Goal: Task Accomplishment & Management: Complete application form

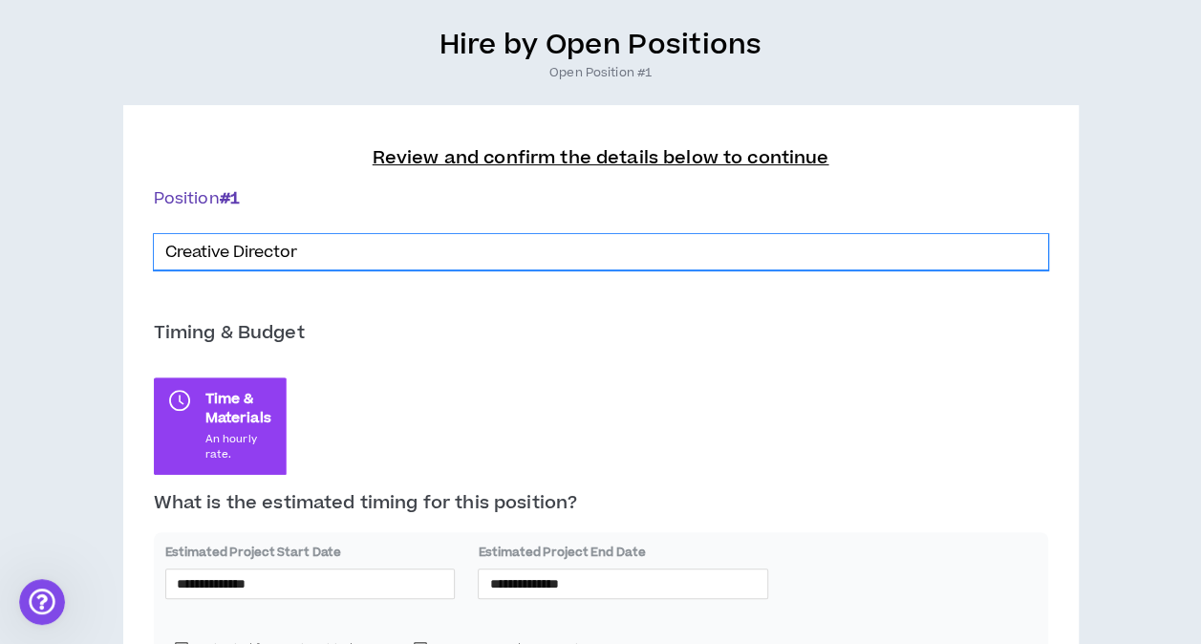
click at [308, 254] on input "Creative Director" at bounding box center [601, 252] width 894 height 36
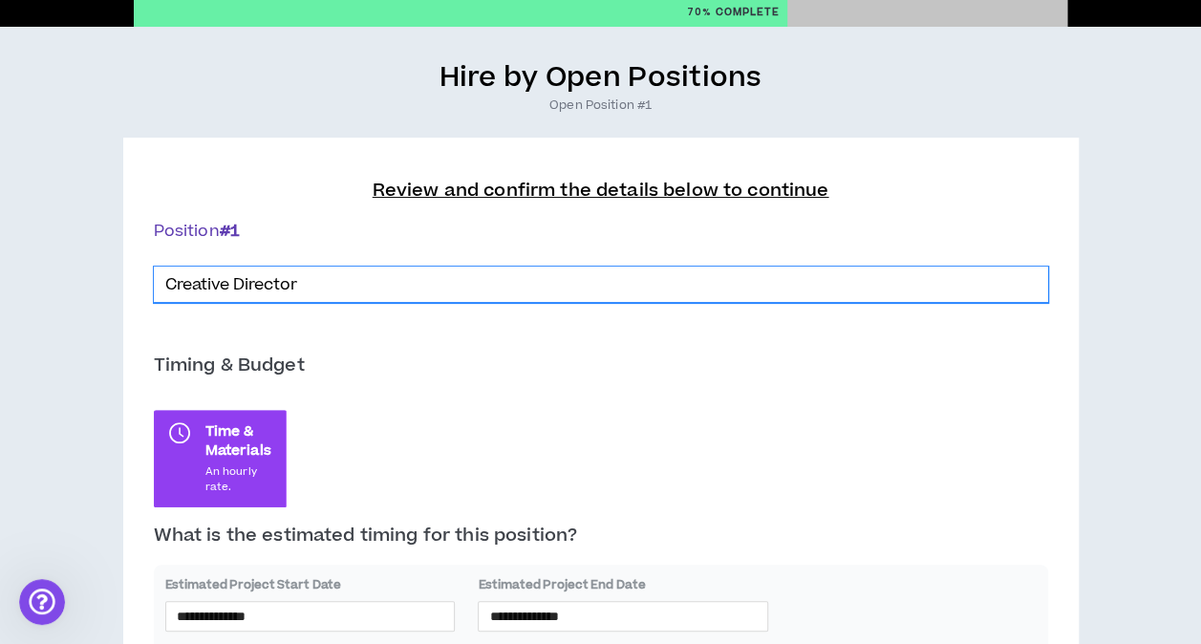
scroll to position [103, 0]
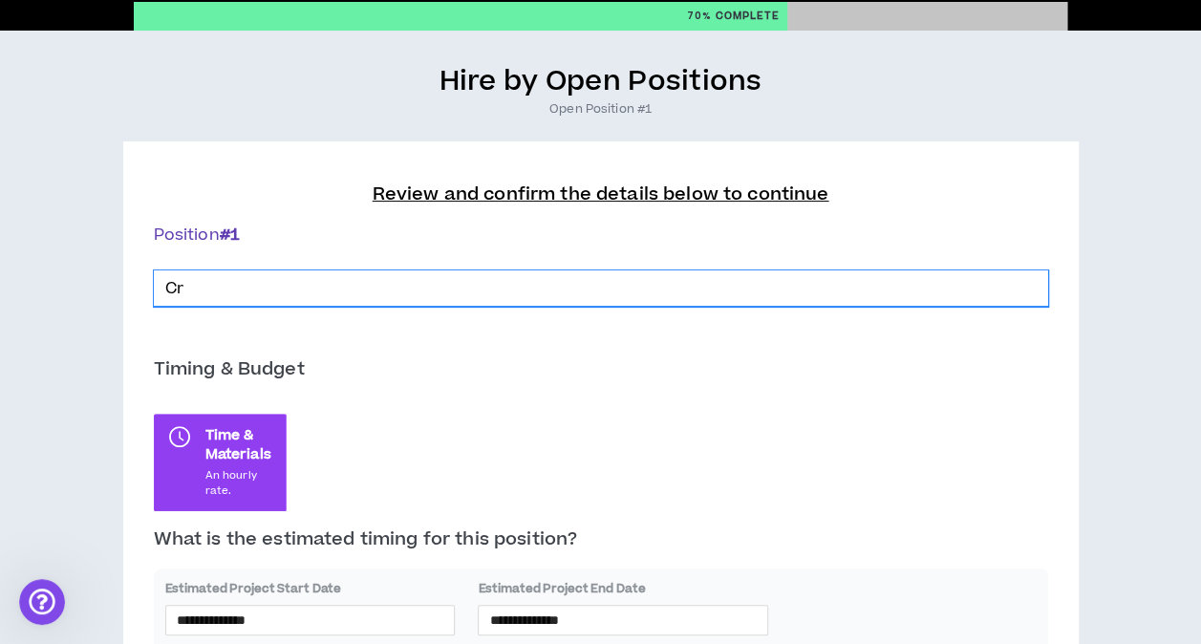
type input "C"
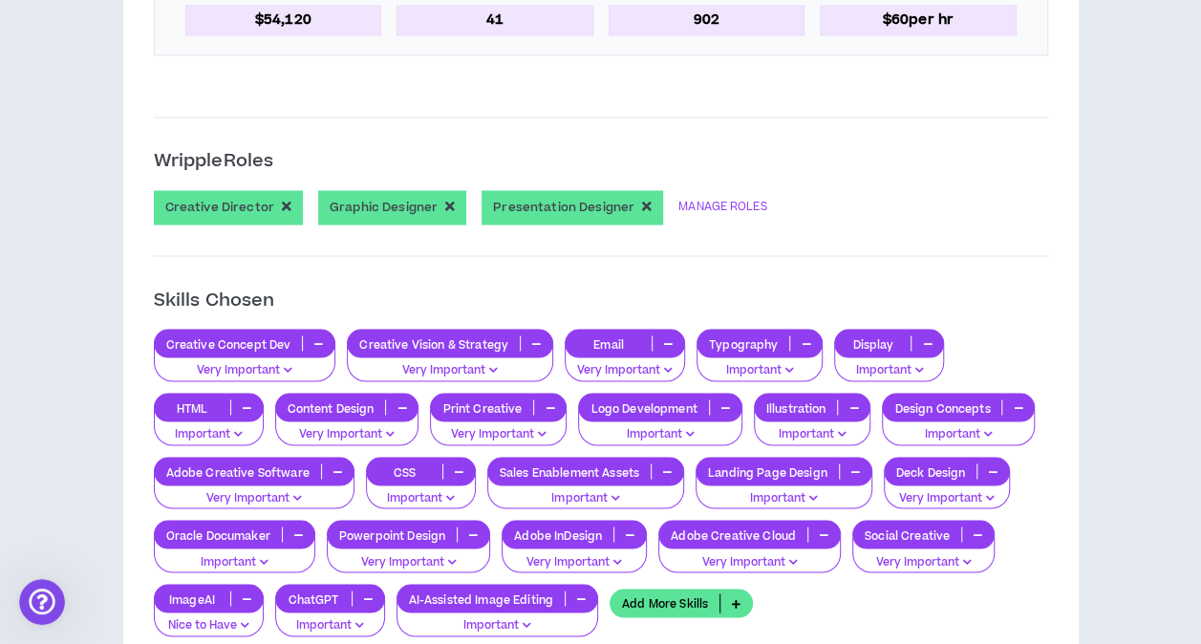
scroll to position [1581, 0]
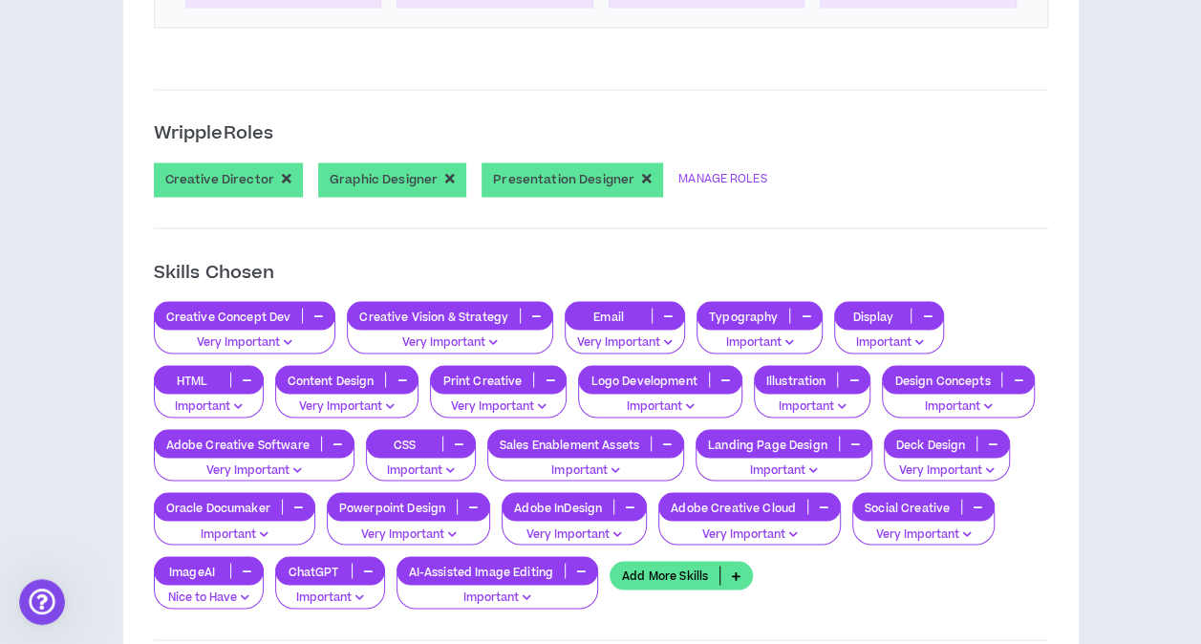
type input "Presentation/Graphic Designer"
click at [282, 172] on icon "button" at bounding box center [287, 178] width 10 height 13
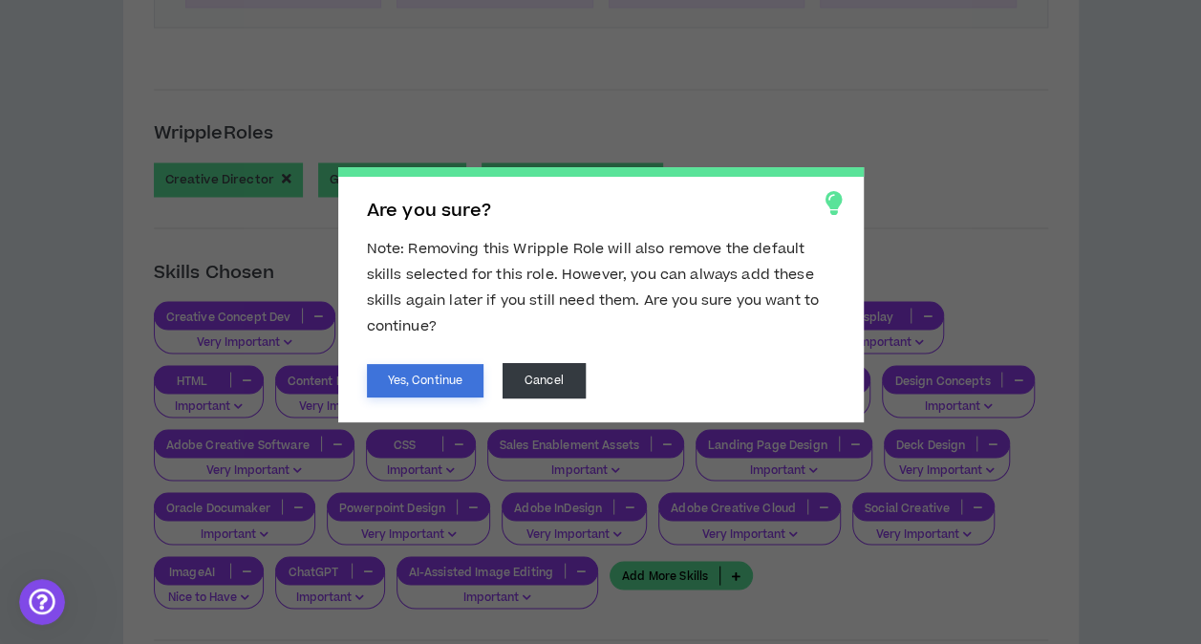
click at [413, 379] on button "Yes, Continue" at bounding box center [425, 380] width 117 height 33
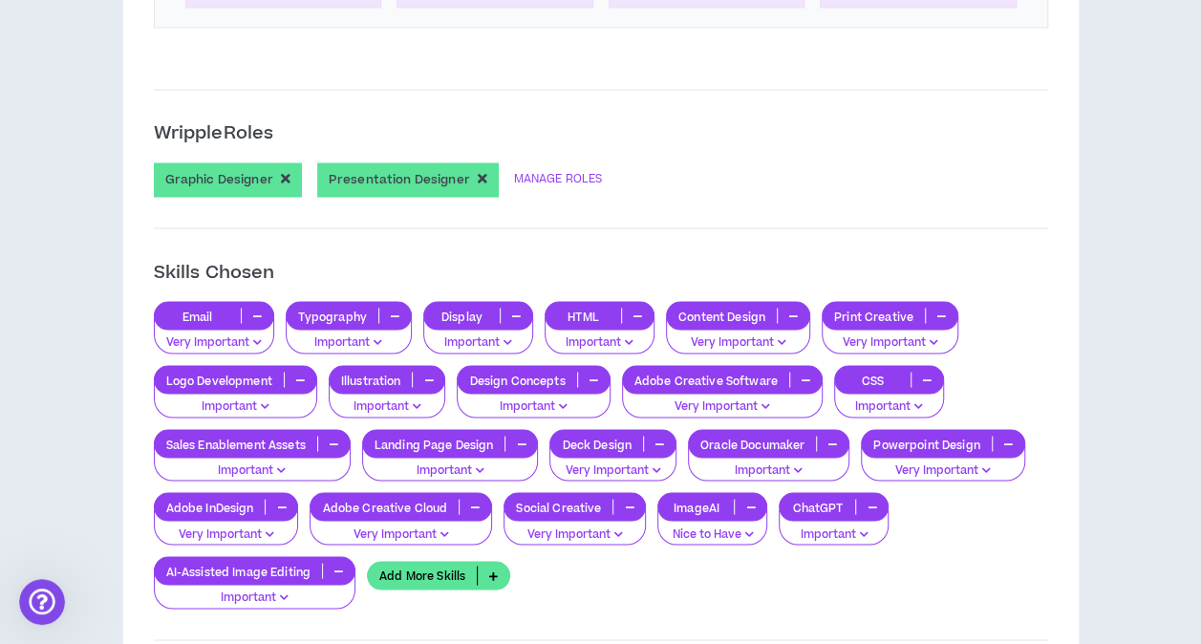
click at [378, 336] on icon "button" at bounding box center [378, 341] width 9 height 10
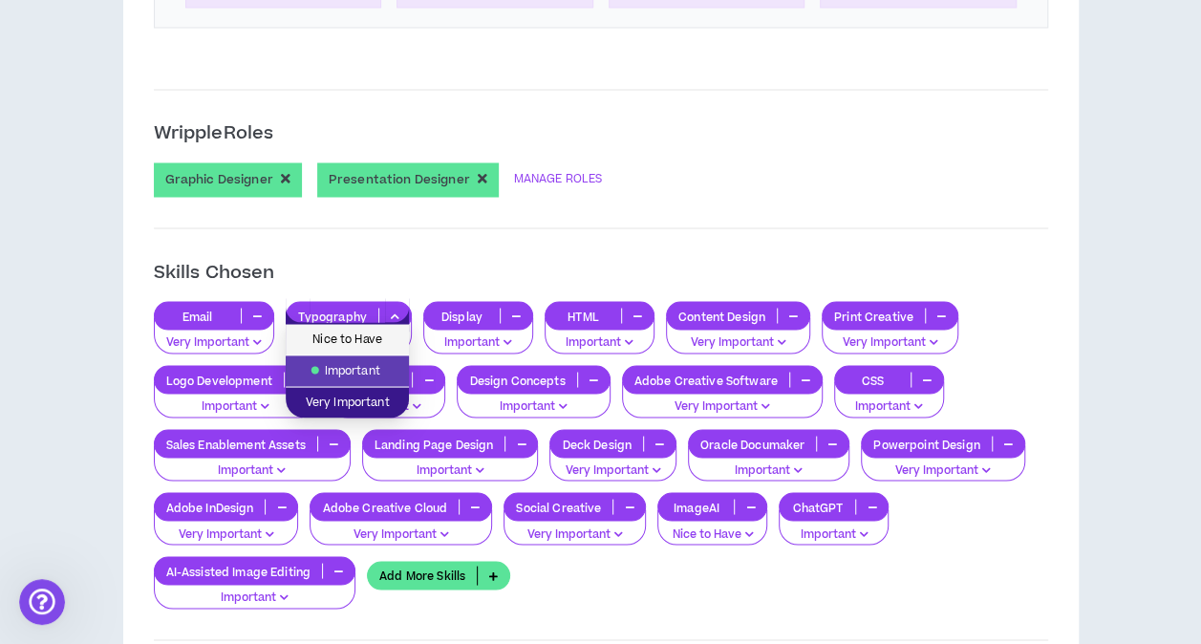
click at [350, 332] on span "Nice to Have" at bounding box center [347, 339] width 100 height 21
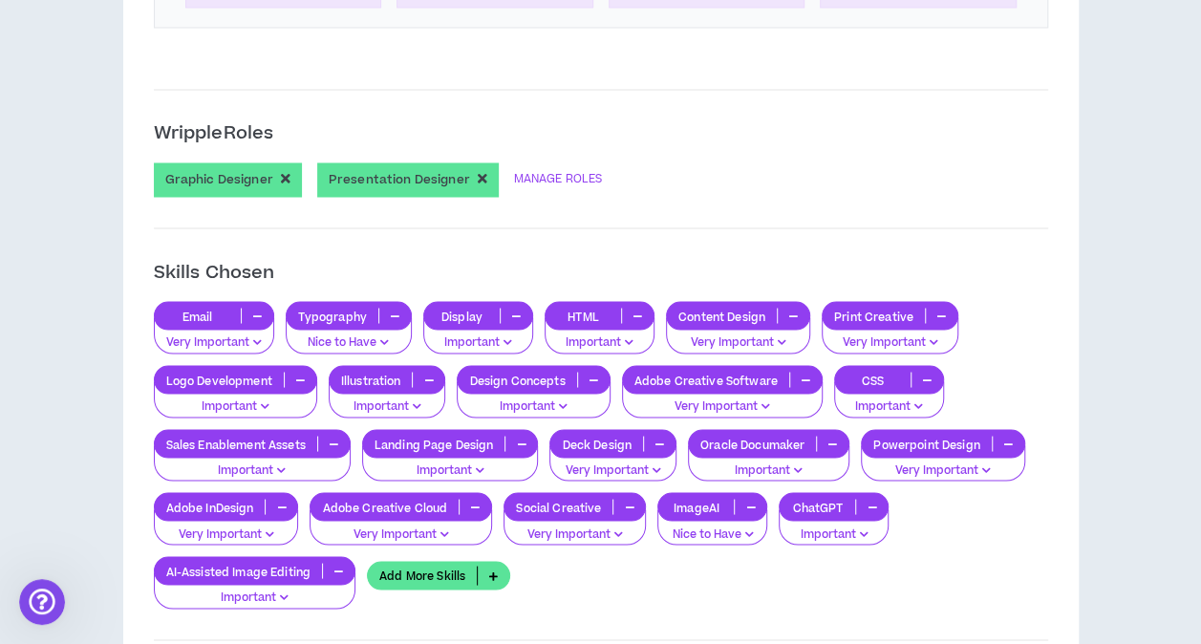
click at [214, 333] on p "Very Important" at bounding box center [214, 341] width 96 height 17
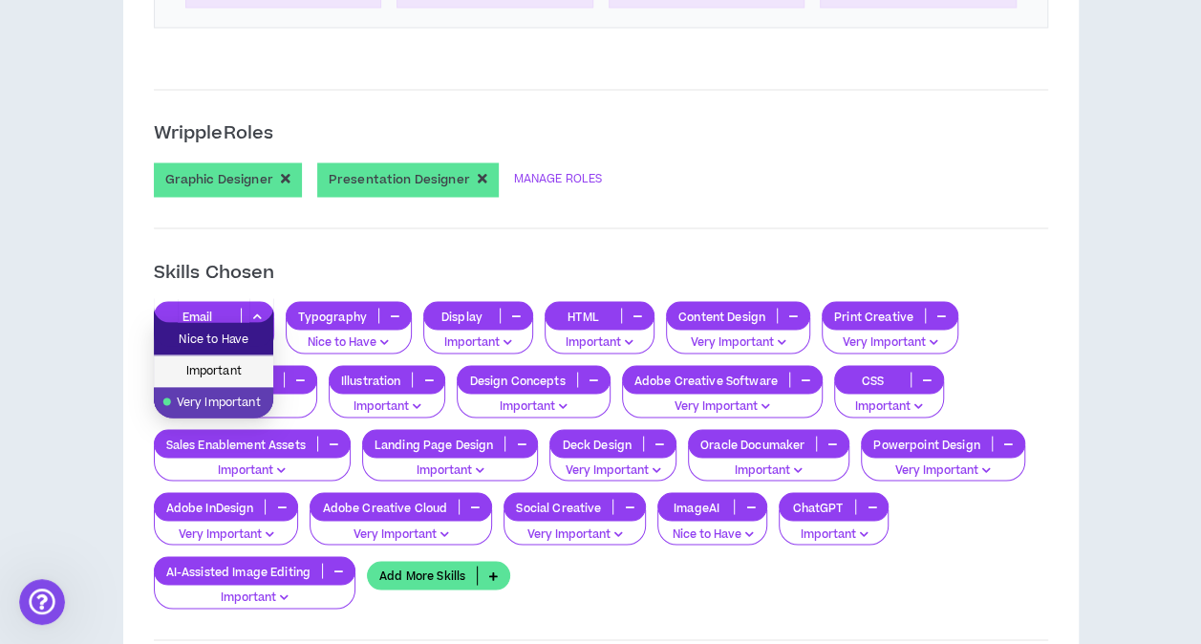
click at [214, 367] on span "Important" at bounding box center [213, 370] width 96 height 21
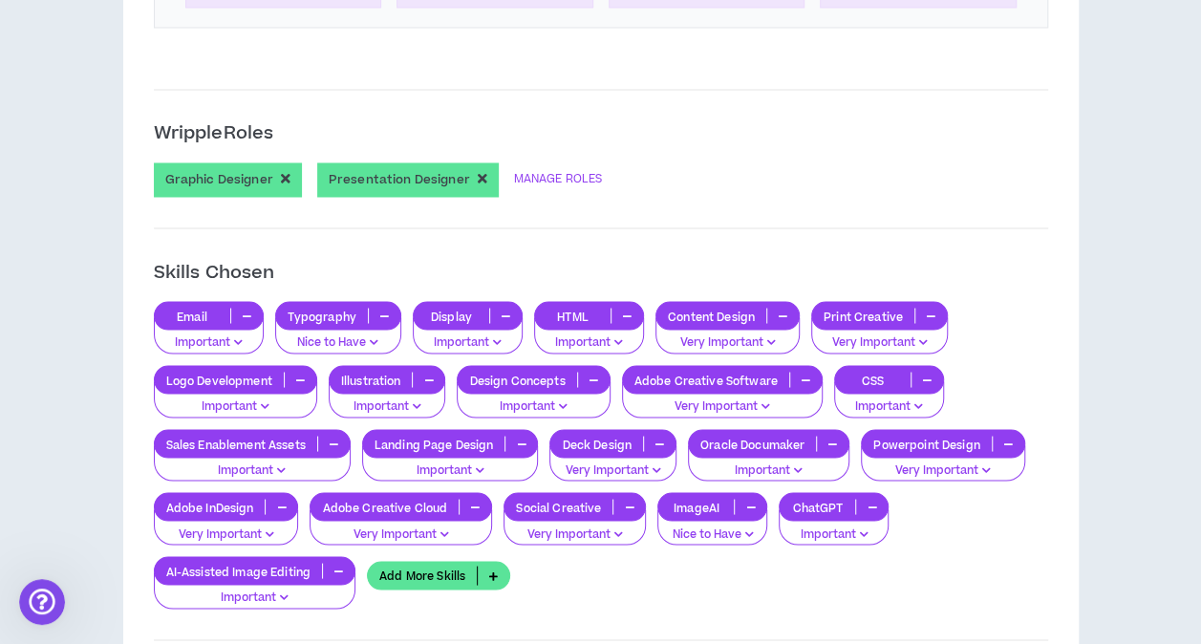
click at [830, 438] on icon "button" at bounding box center [832, 443] width 9 height 10
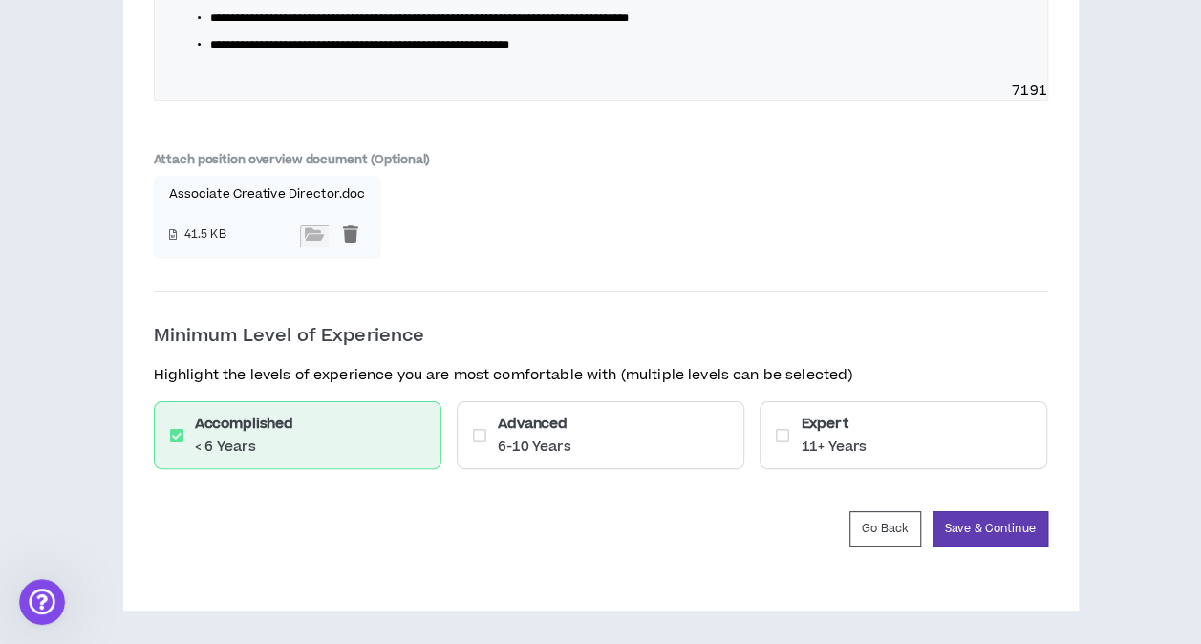
scroll to position [3679, 0]
click at [997, 529] on button "Save & Continue" at bounding box center [990, 528] width 116 height 35
click at [885, 530] on button "Go Back" at bounding box center [885, 528] width 72 height 35
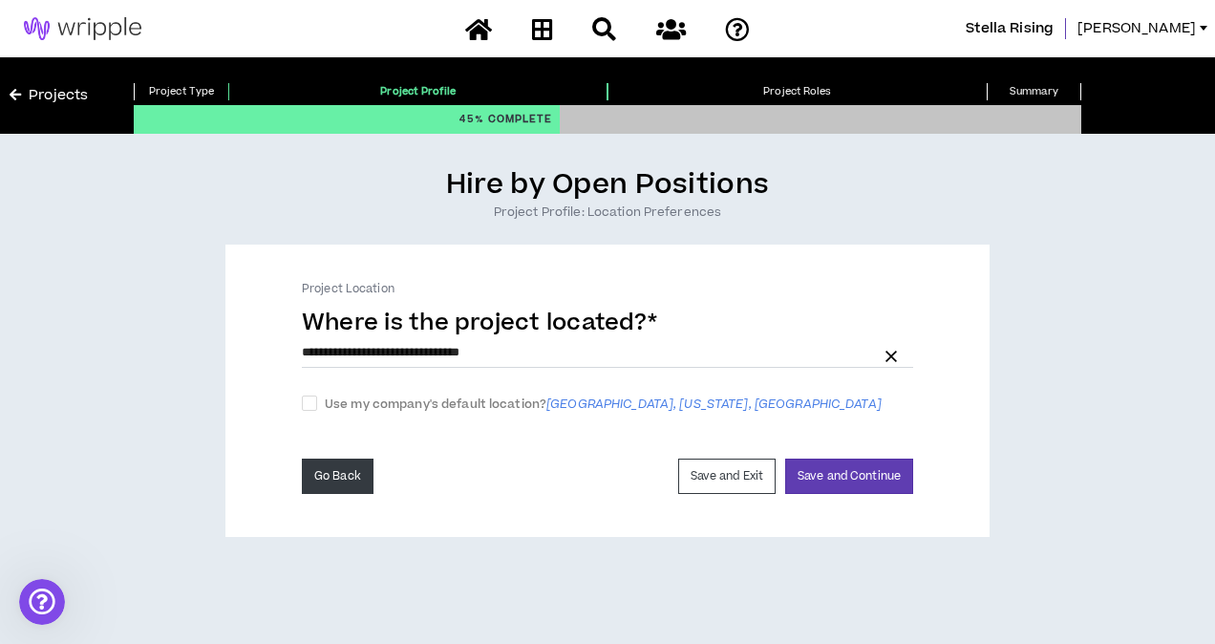
click at [346, 475] on button "Go Back" at bounding box center [338, 476] width 72 height 35
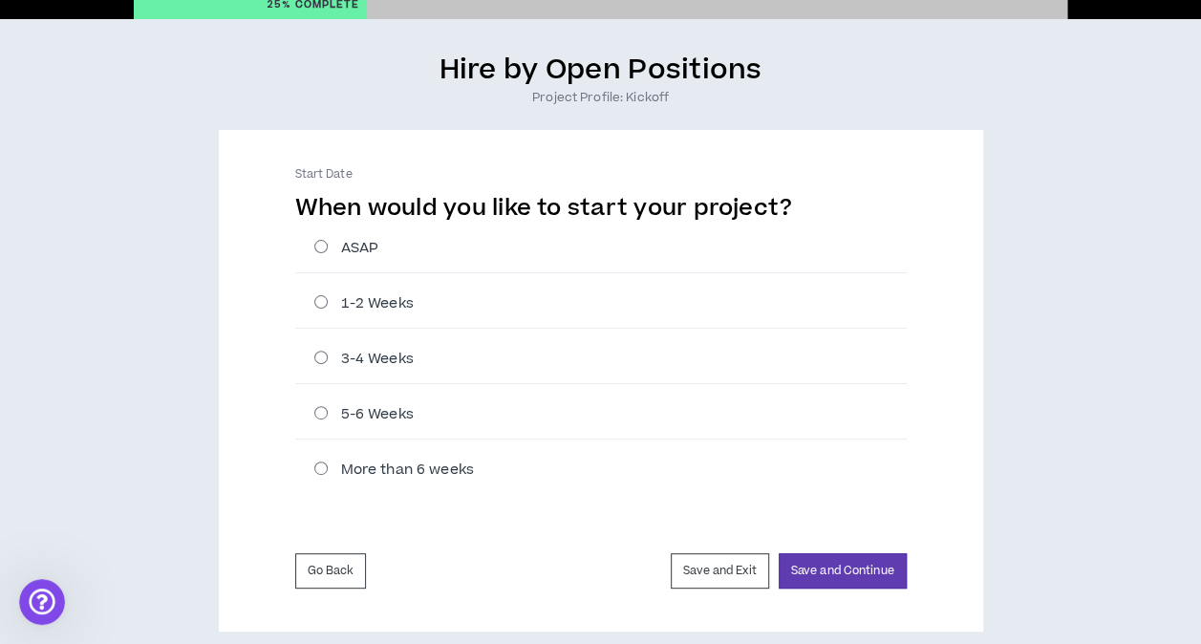
scroll to position [134, 0]
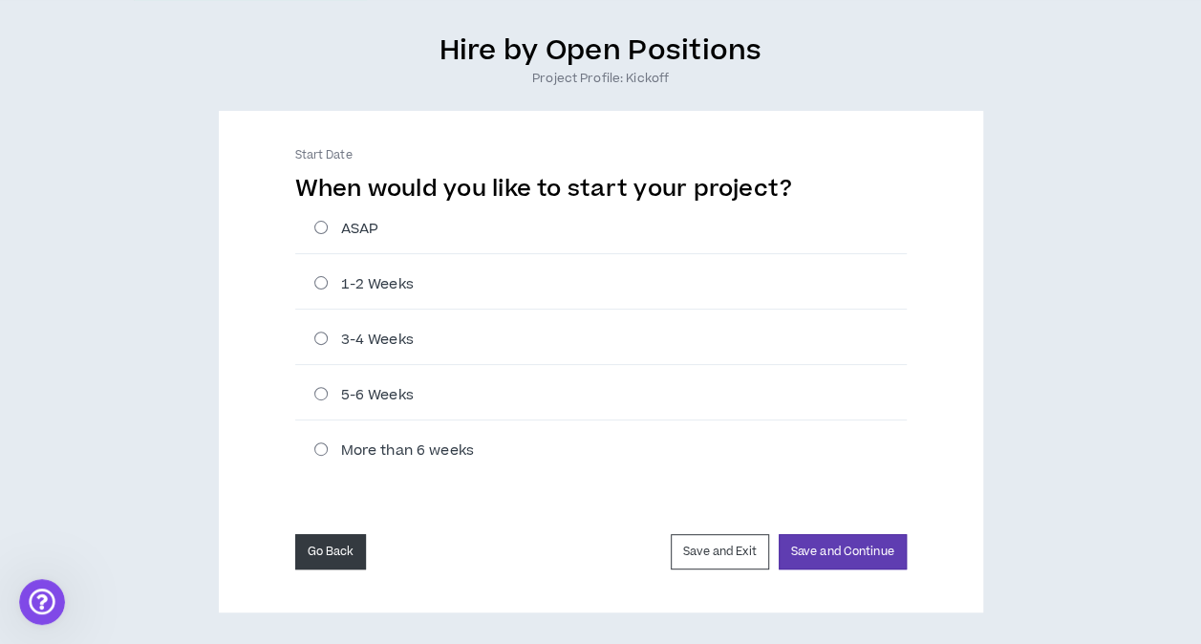
click at [323, 550] on button "Go Back" at bounding box center [331, 551] width 72 height 35
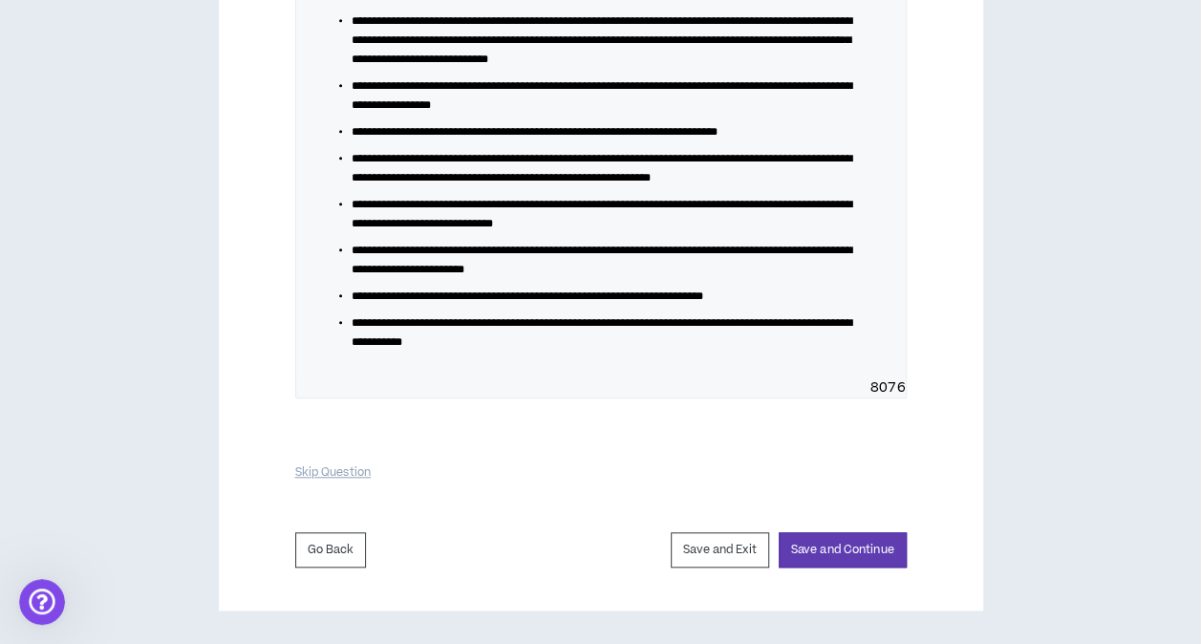
scroll to position [706, 0]
click at [332, 558] on button "Go Back" at bounding box center [331, 549] width 72 height 35
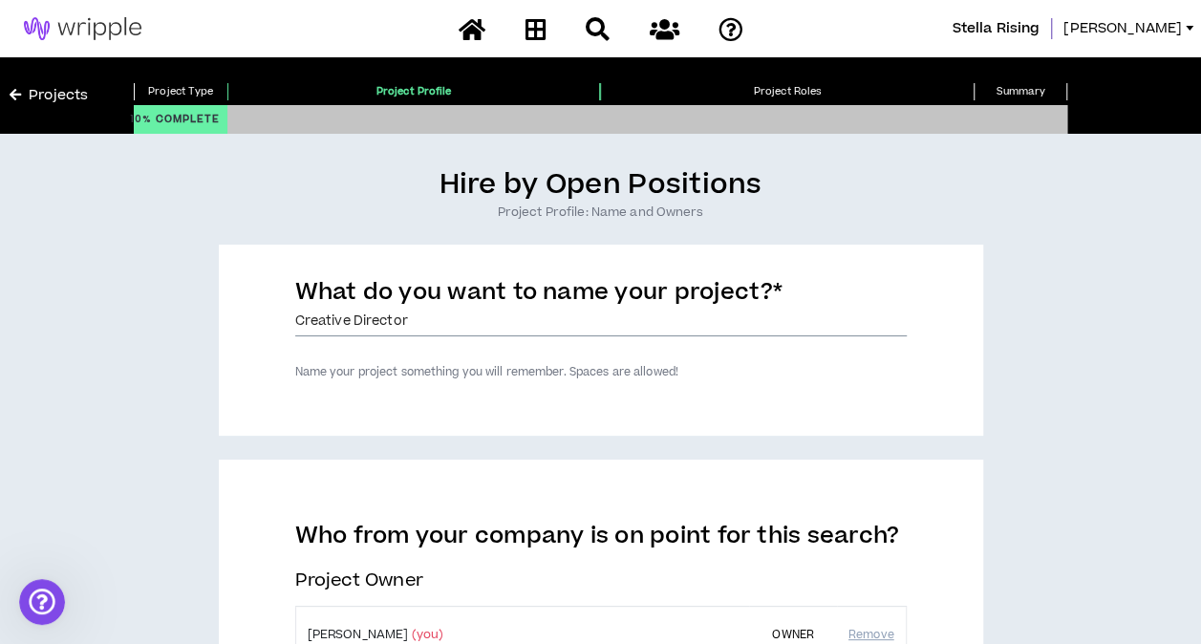
click at [428, 322] on input "Creative Director" at bounding box center [600, 322] width 611 height 29
type input "C"
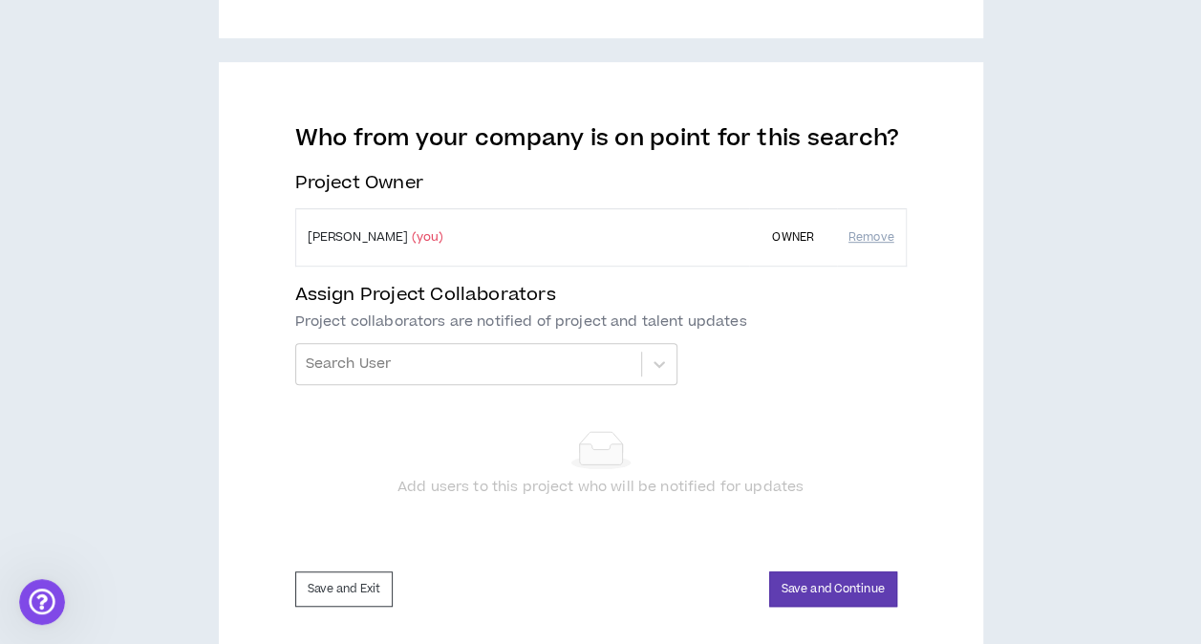
scroll to position [435, 0]
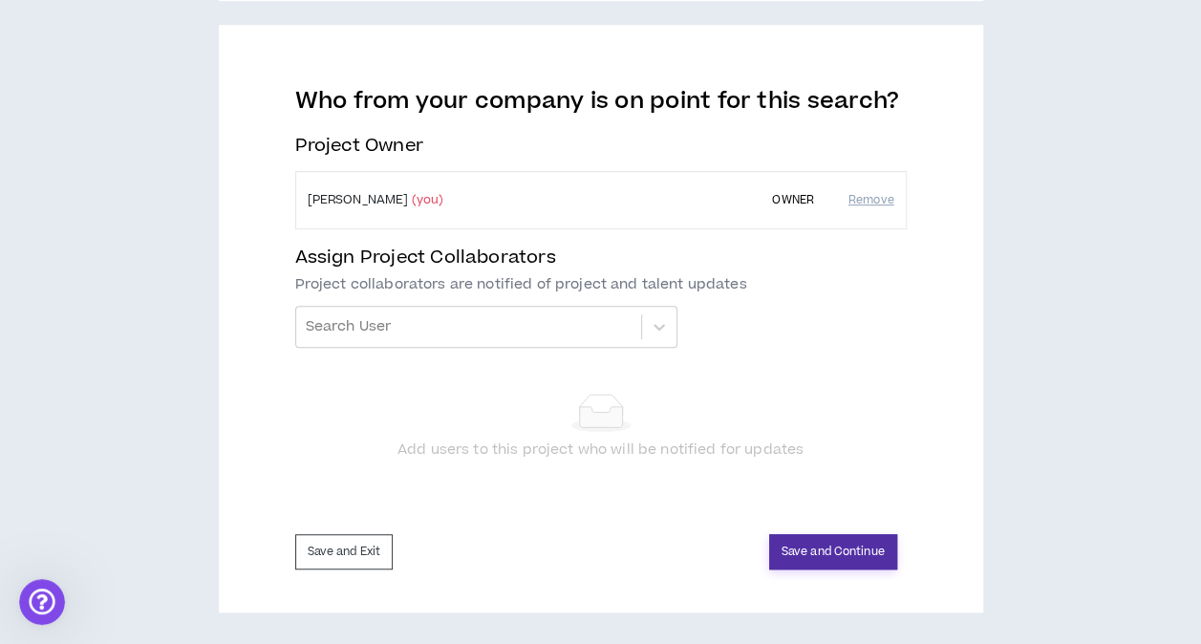
type input "Presentation/Graphic Designer"
click at [835, 553] on button "Save and Continue" at bounding box center [833, 551] width 128 height 35
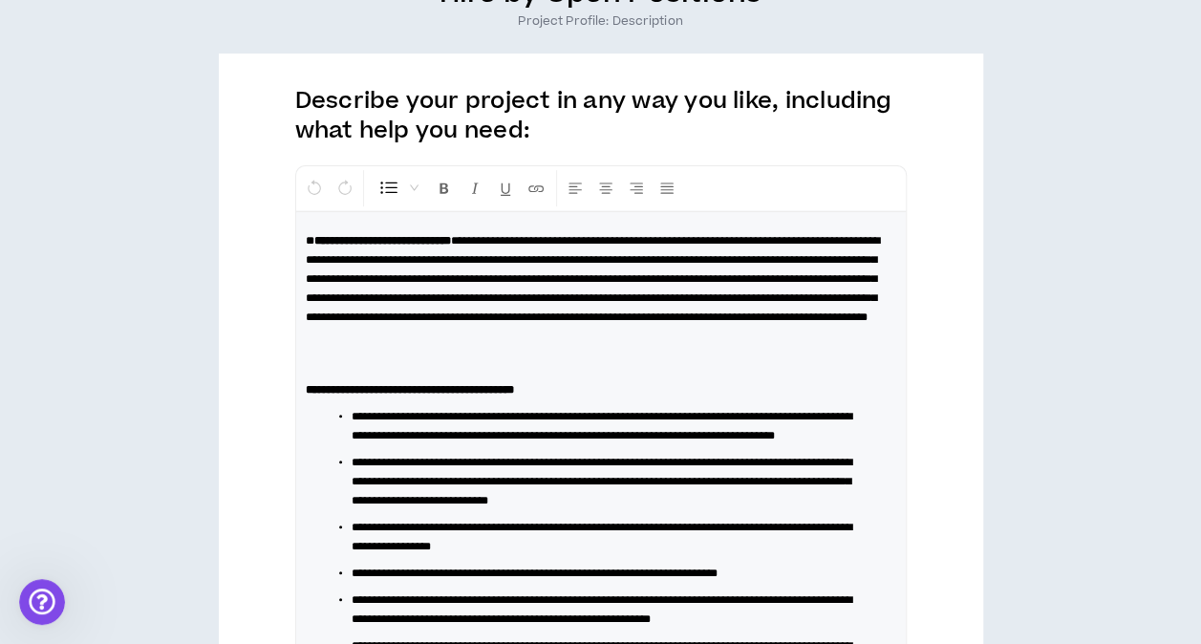
scroll to position [248, 0]
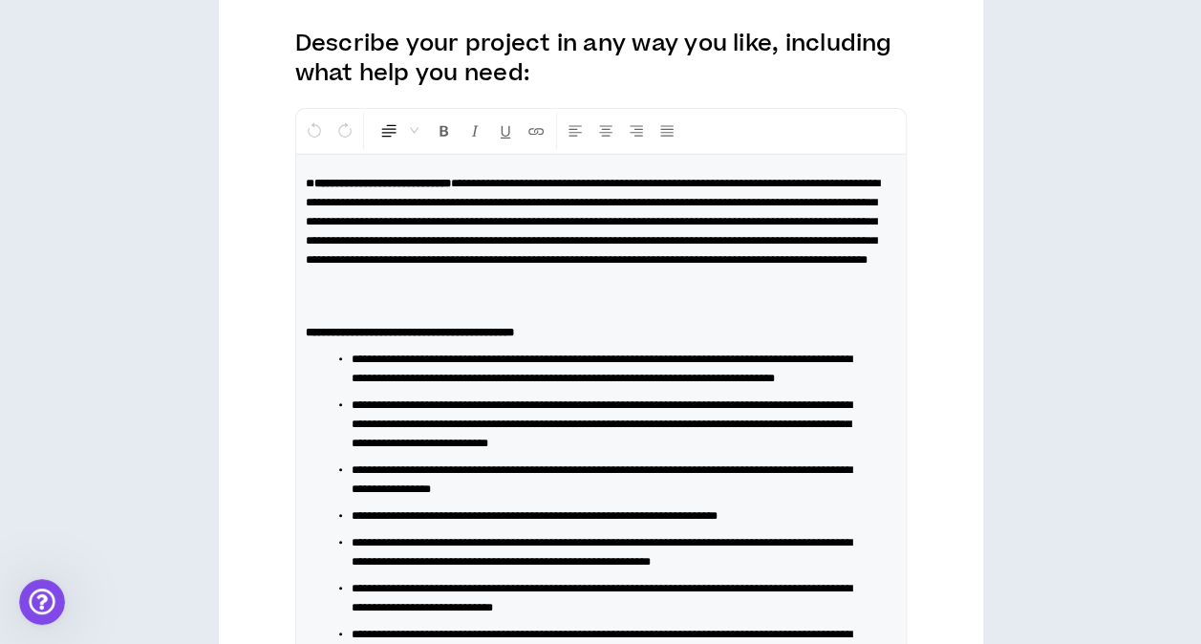
click at [319, 315] on p at bounding box center [601, 296] width 590 height 38
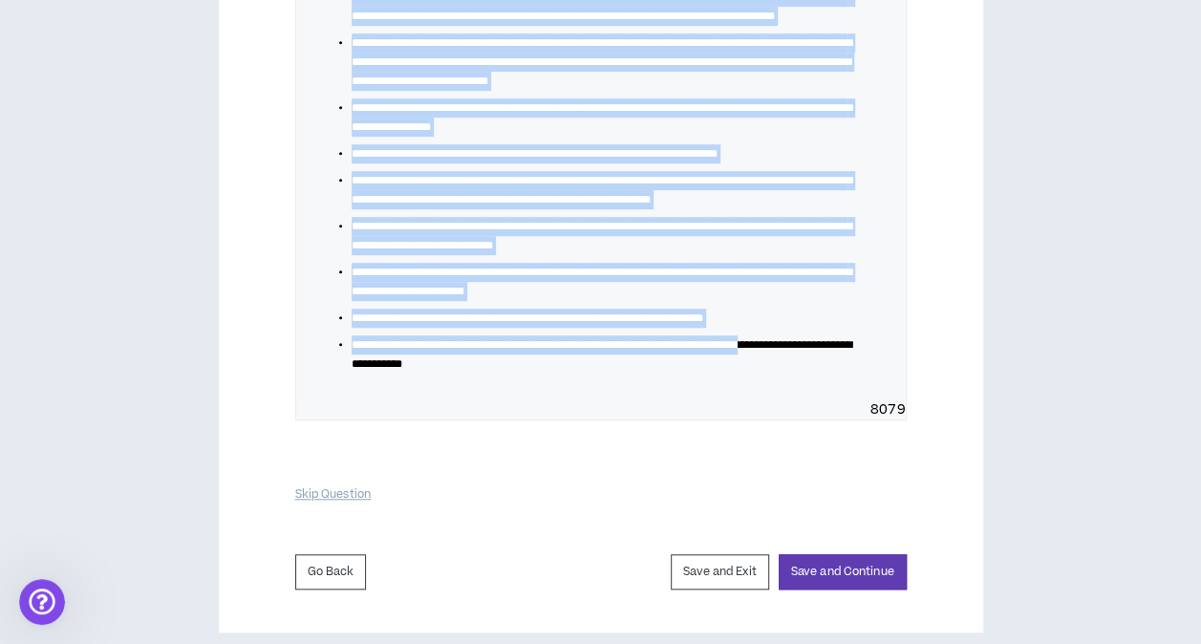
scroll to position [660, 0]
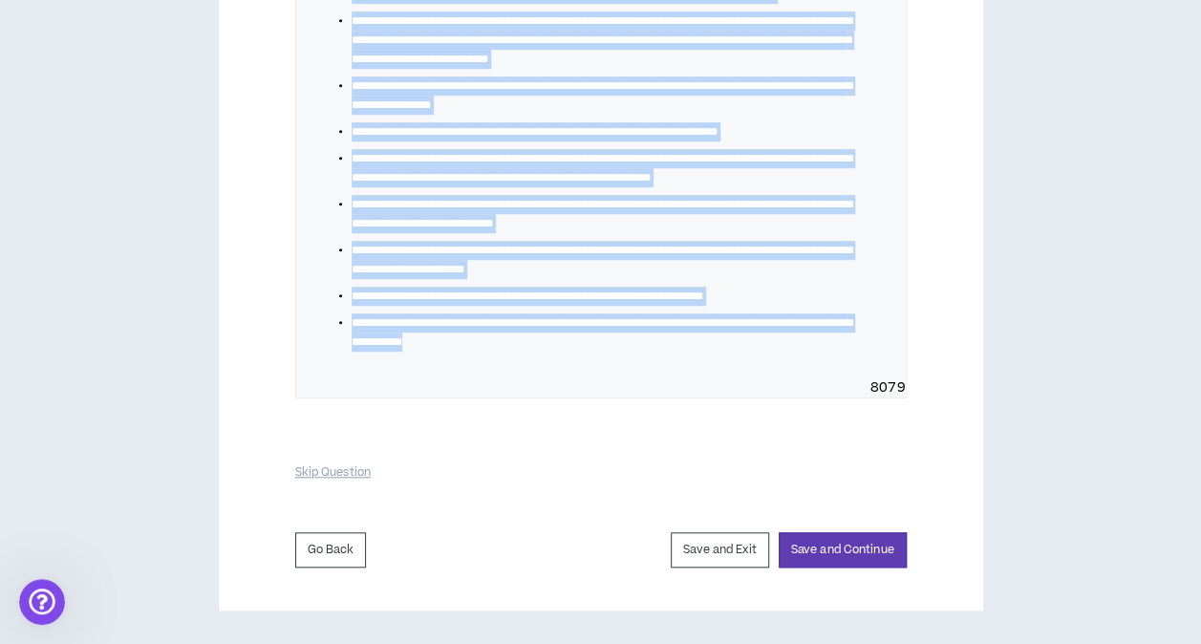
drag, startPoint x: 304, startPoint y: 317, endPoint x: 759, endPoint y: 493, distance: 488.4
click at [759, 493] on div "**********" at bounding box center [601, 134] width 764 height 952
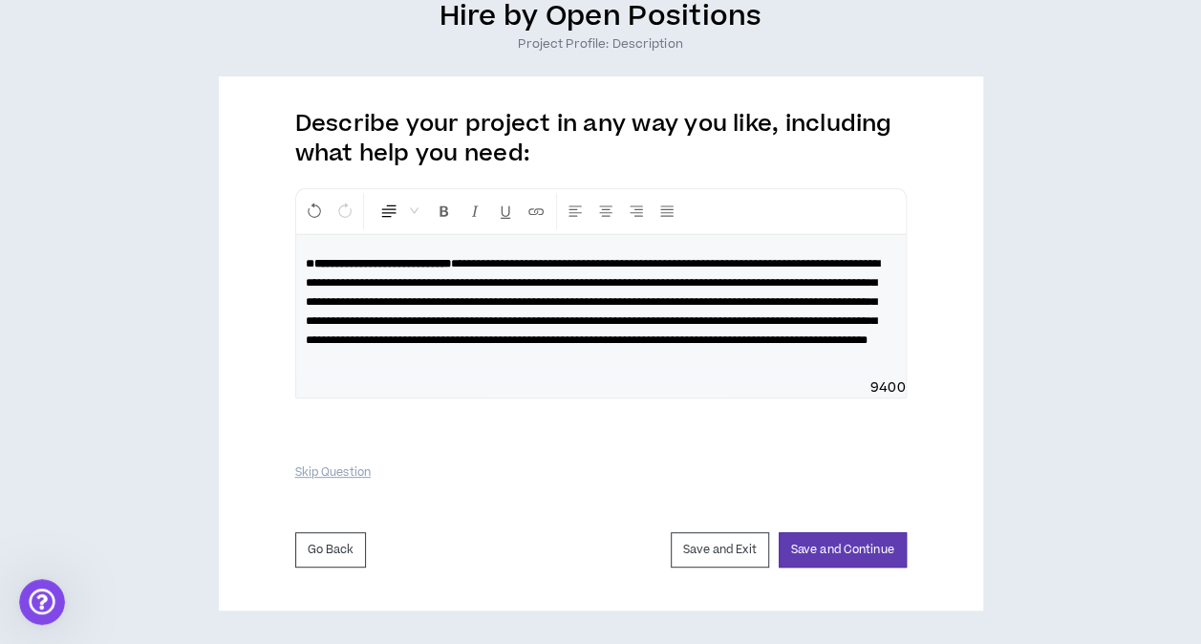
scroll to position [194, 0]
click at [846, 552] on button "Save and Continue" at bounding box center [843, 549] width 128 height 35
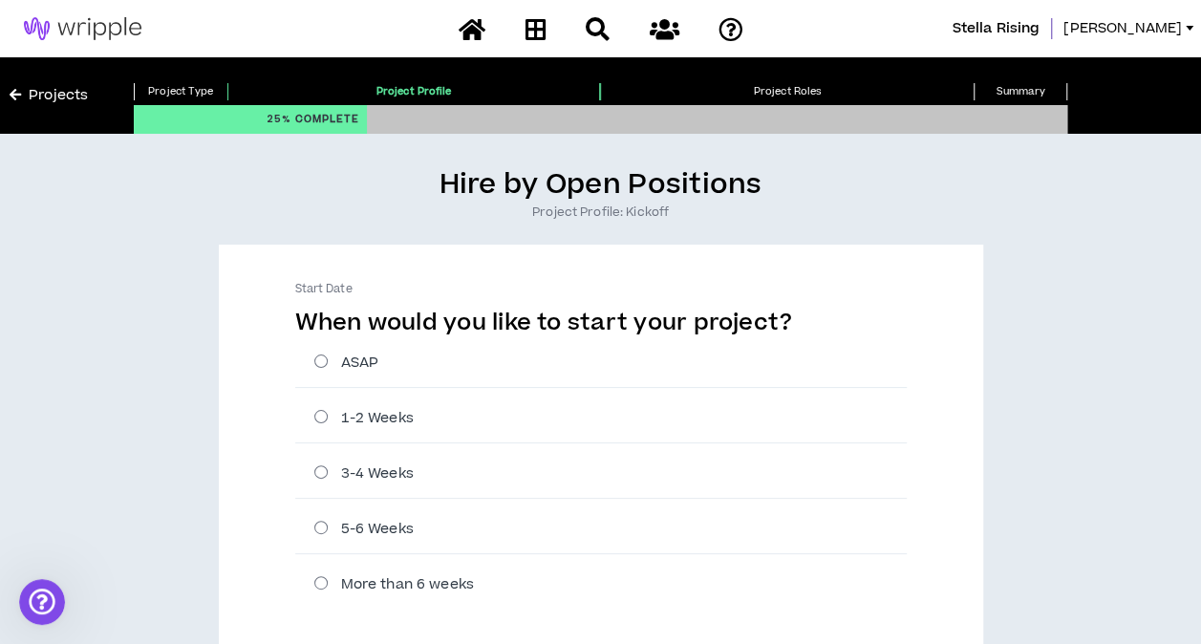
scroll to position [134, 0]
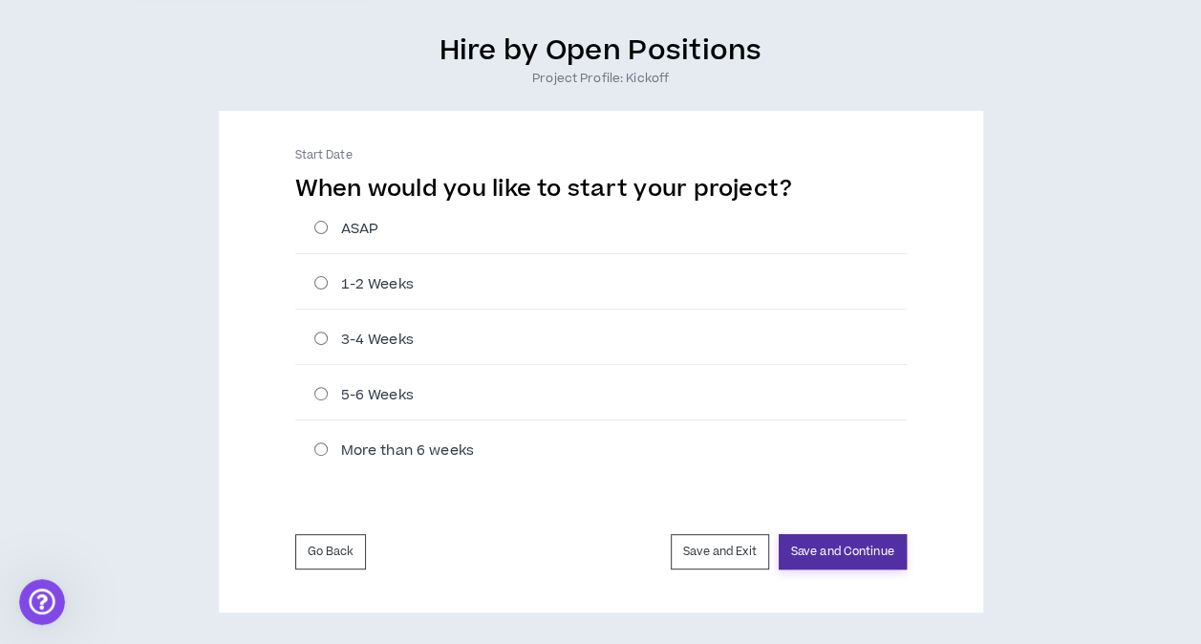
click at [848, 555] on button "Save and Continue" at bounding box center [843, 551] width 128 height 35
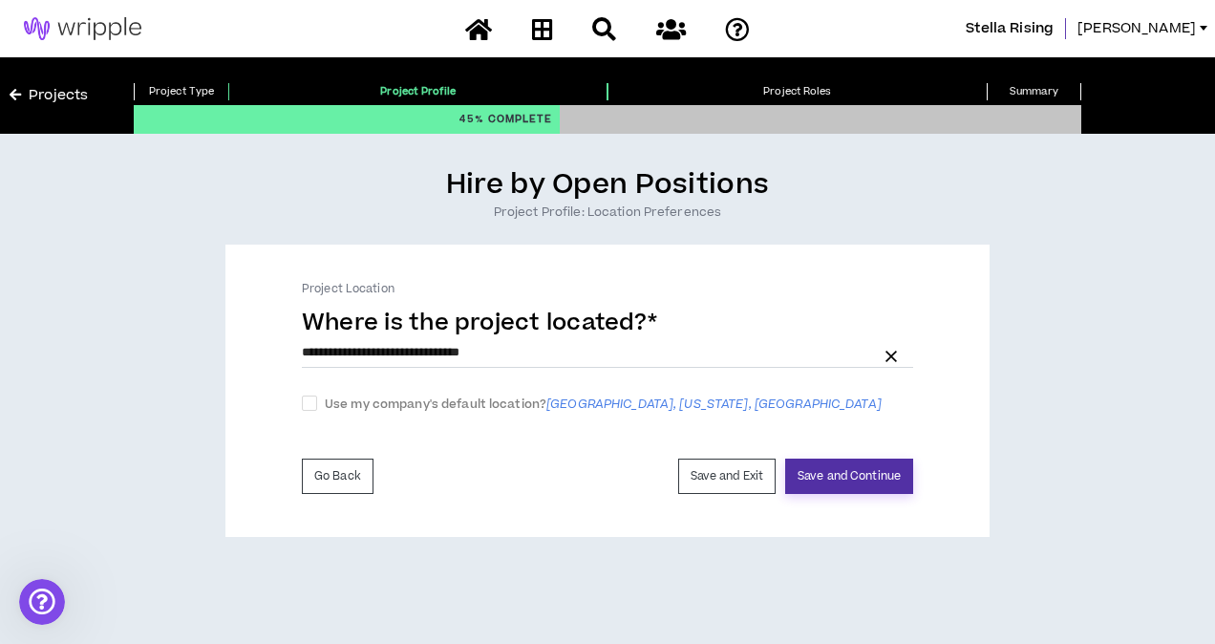
click at [863, 476] on button "Save and Continue" at bounding box center [849, 476] width 128 height 35
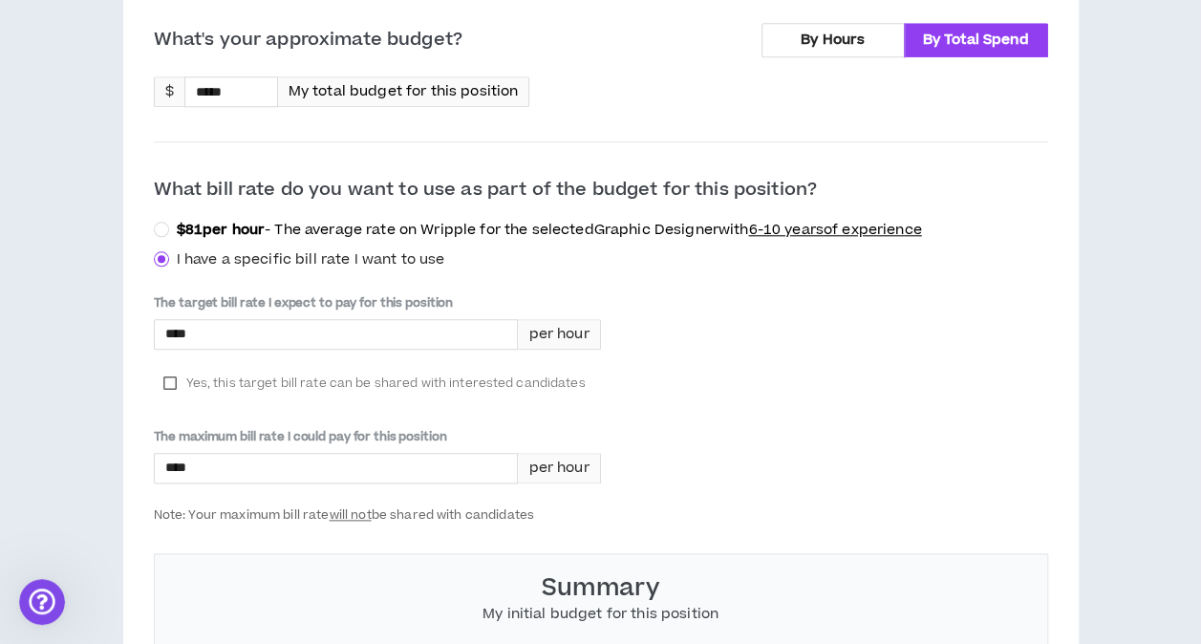
scroll to position [893, 0]
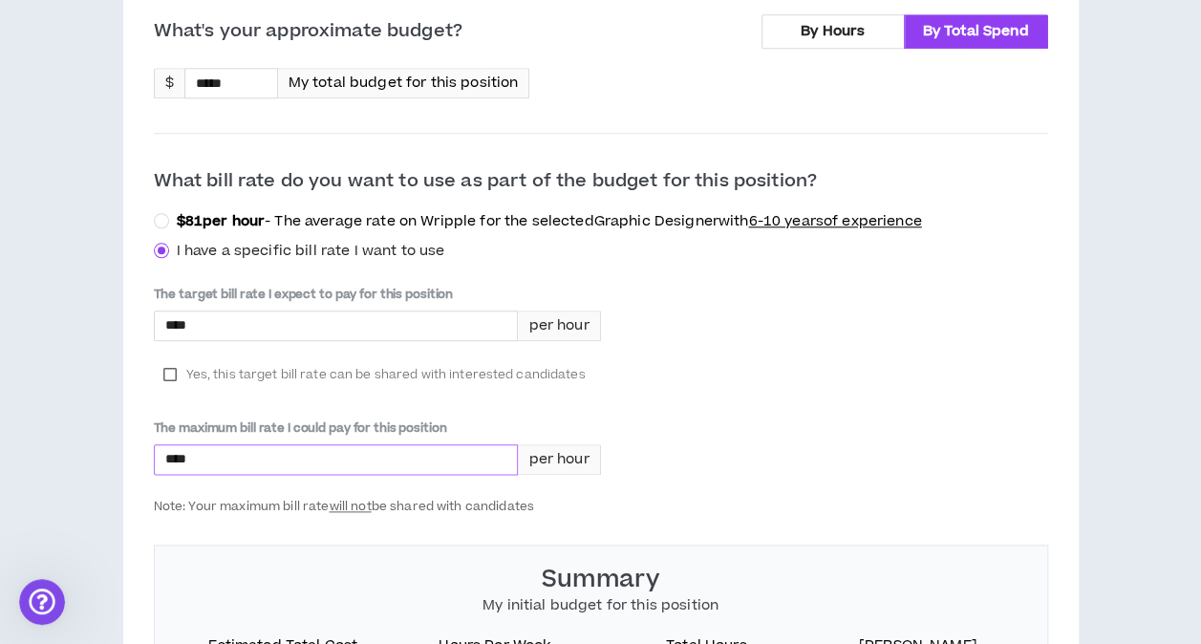
click at [204, 449] on input "****" at bounding box center [336, 459] width 363 height 29
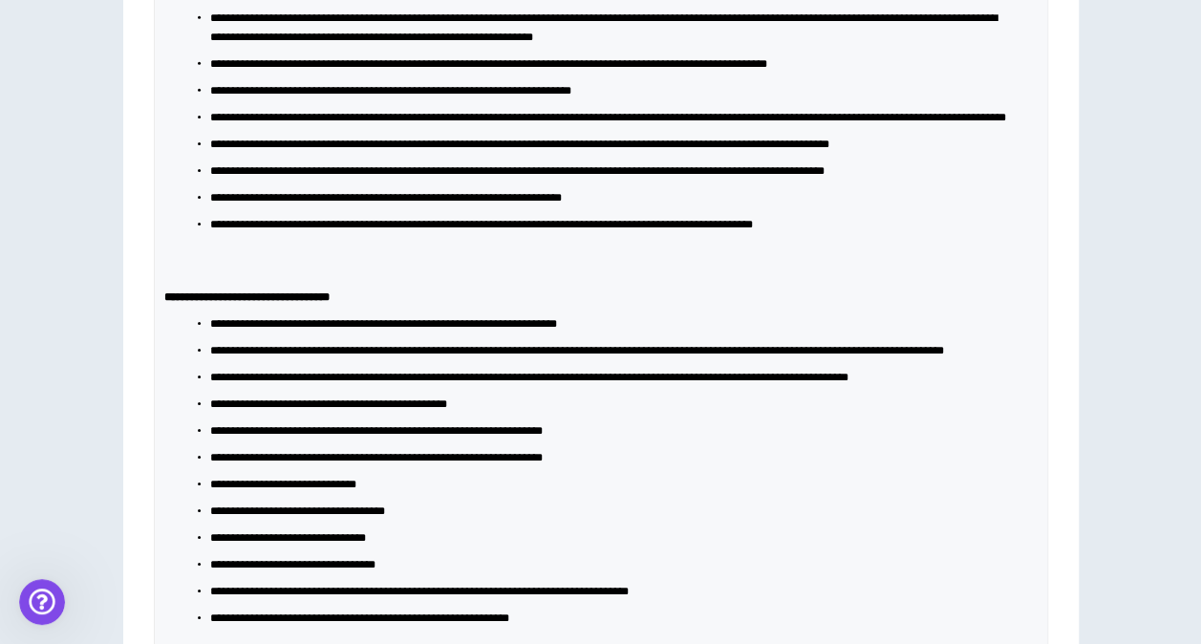
scroll to position [3086, 0]
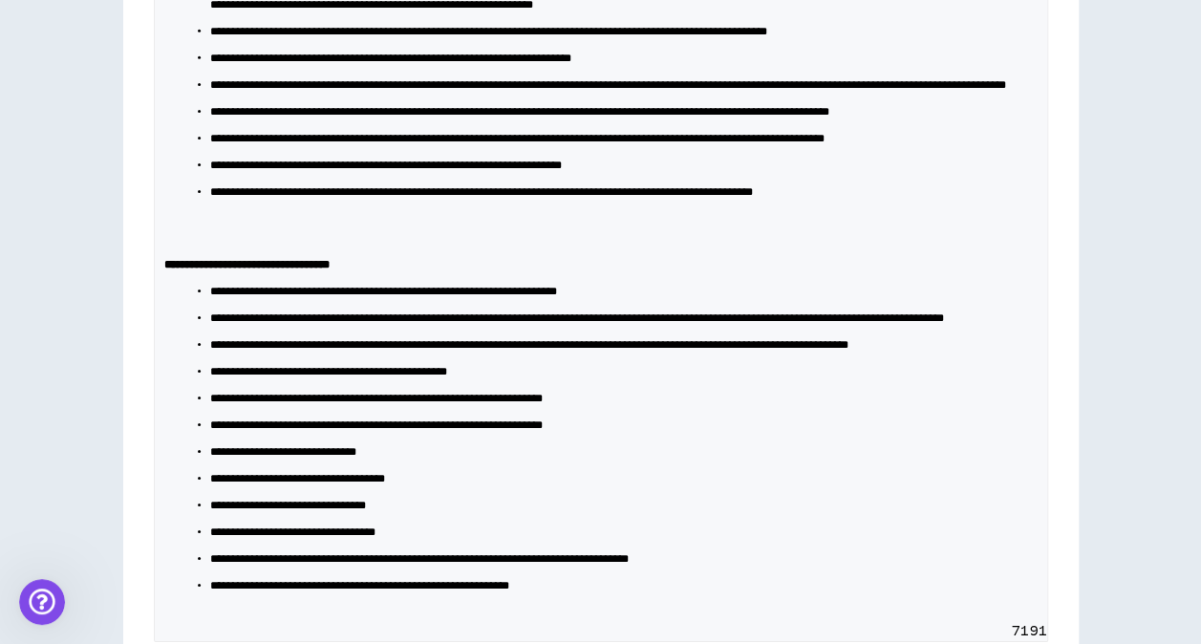
type input "****"
click at [200, 247] on p at bounding box center [600, 228] width 873 height 38
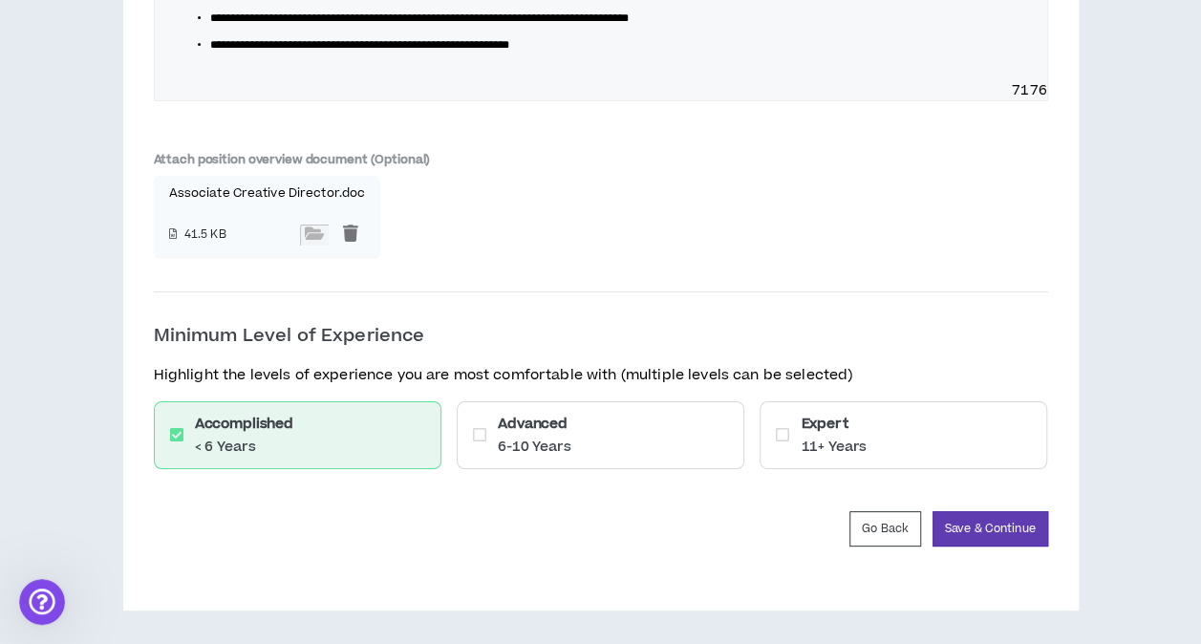
scroll to position [3642, 0]
click at [999, 531] on button "Save & Continue" at bounding box center [990, 528] width 116 height 35
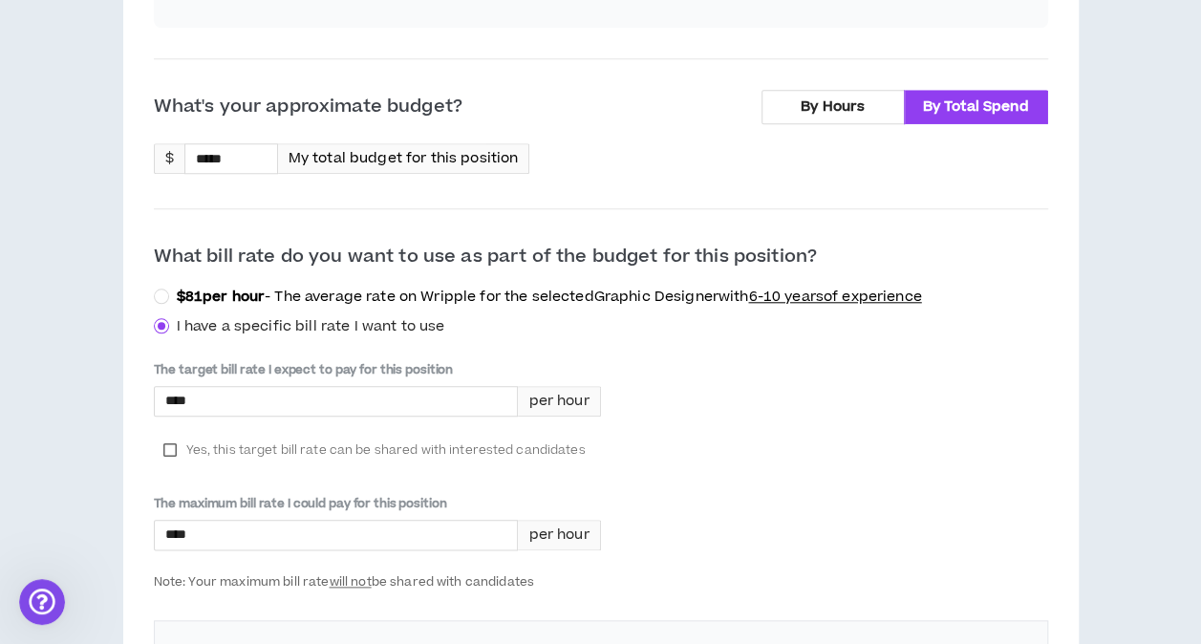
scroll to position [767, 0]
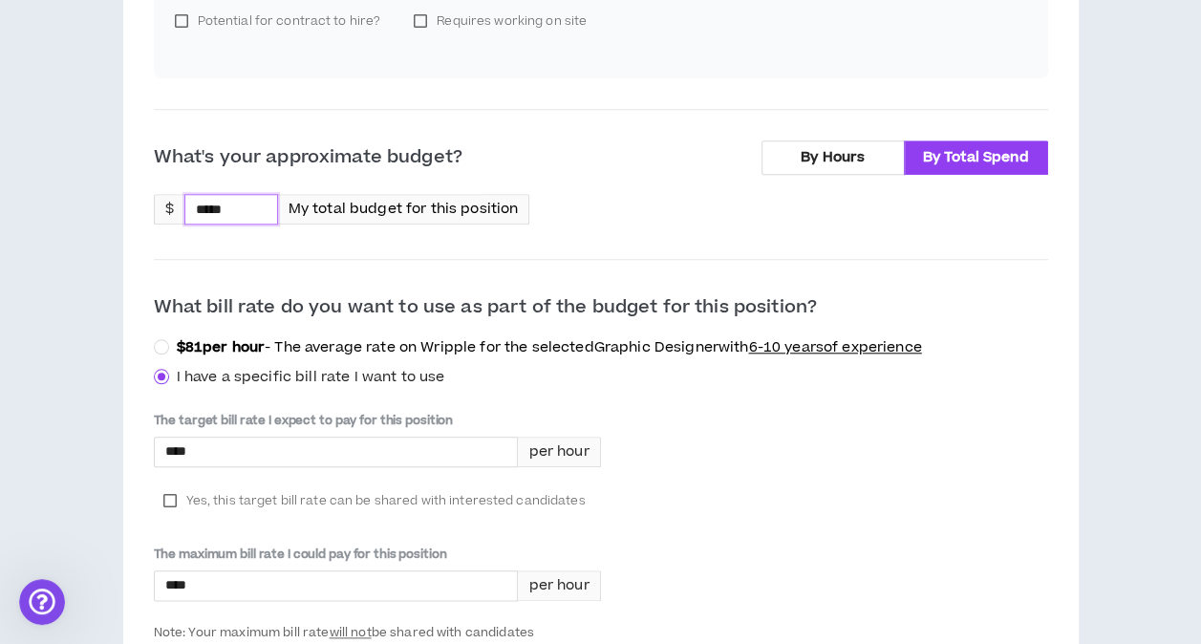
click at [256, 203] on input "*****" at bounding box center [231, 209] width 92 height 29
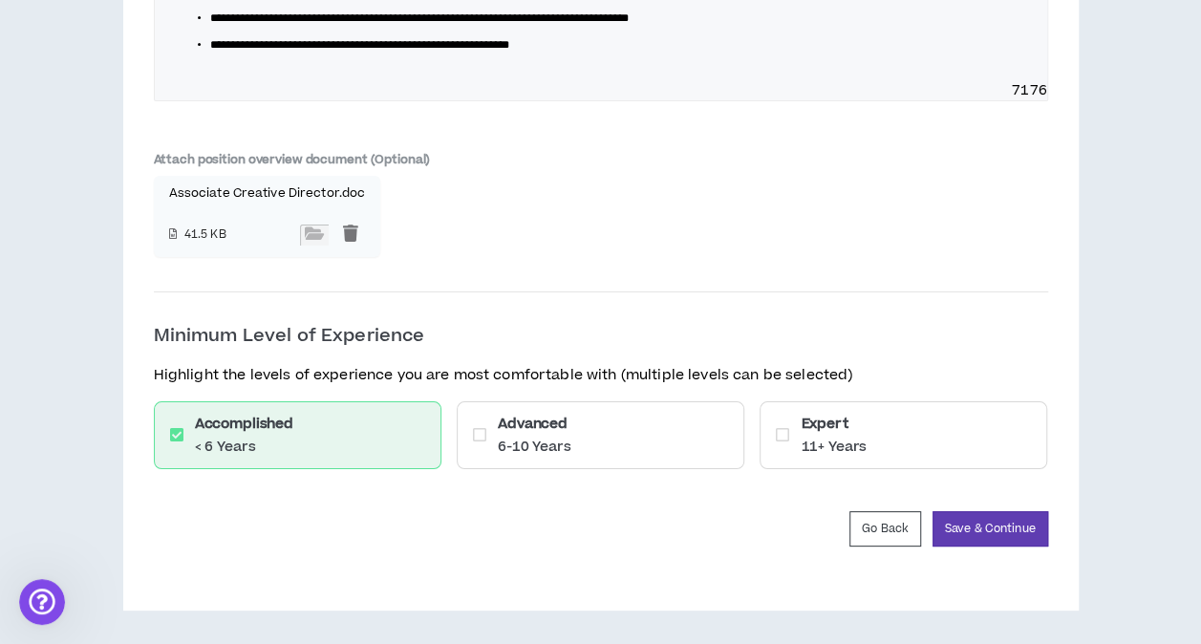
scroll to position [3642, 0]
type input "*****"
click at [988, 527] on button "Save & Continue" at bounding box center [990, 528] width 116 height 35
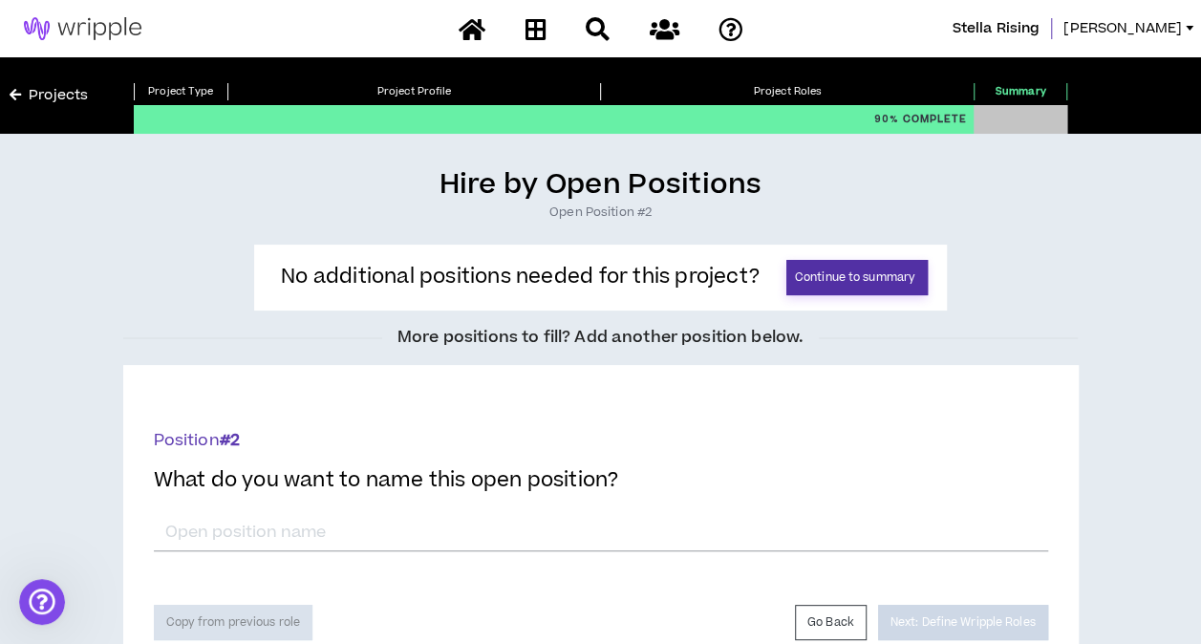
click at [860, 279] on button "Continue to summary" at bounding box center [856, 277] width 141 height 35
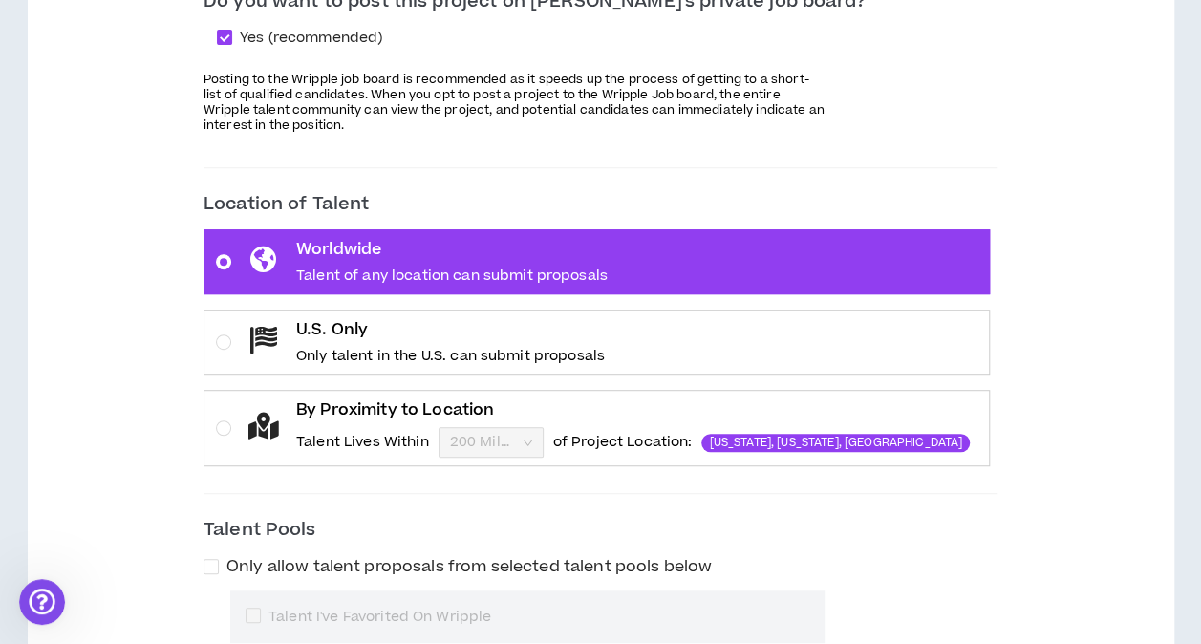
scroll to position [387, 0]
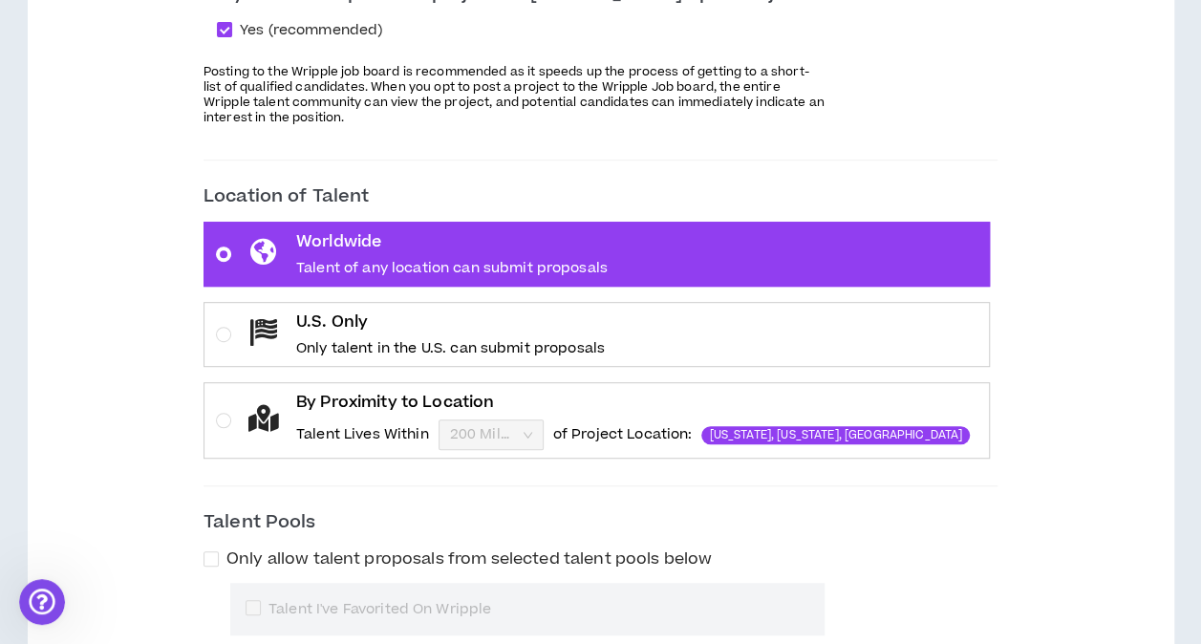
click at [355, 325] on p "U.S. Only" at bounding box center [450, 321] width 309 height 23
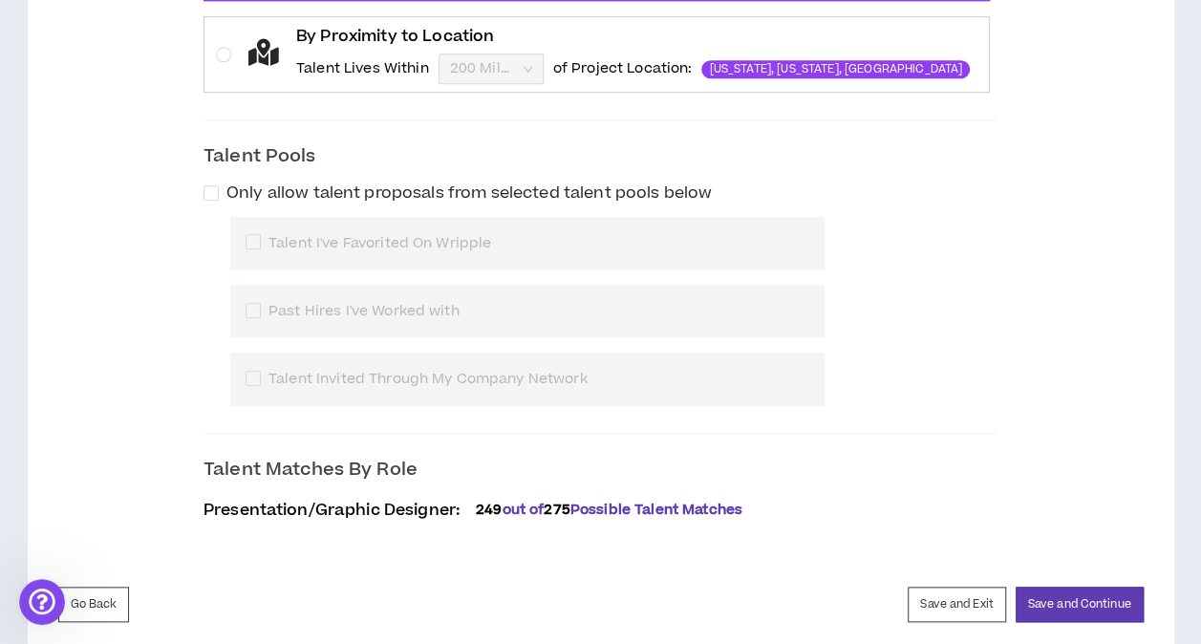
scroll to position [789, 0]
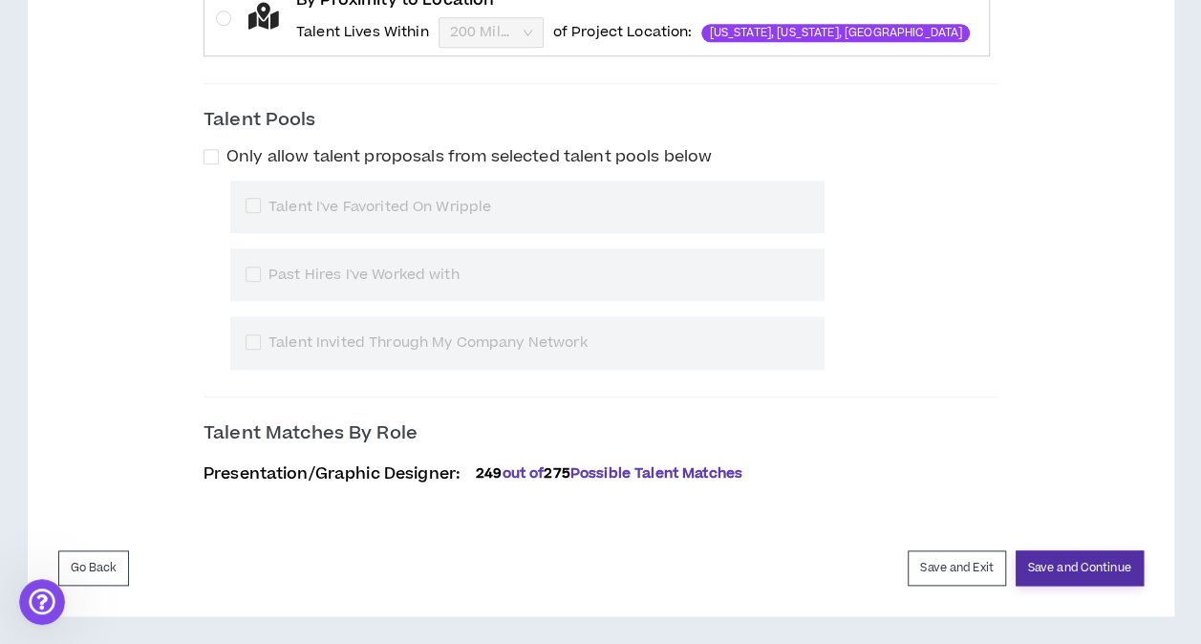
click at [1082, 565] on button "Save and Continue" at bounding box center [1079, 567] width 128 height 35
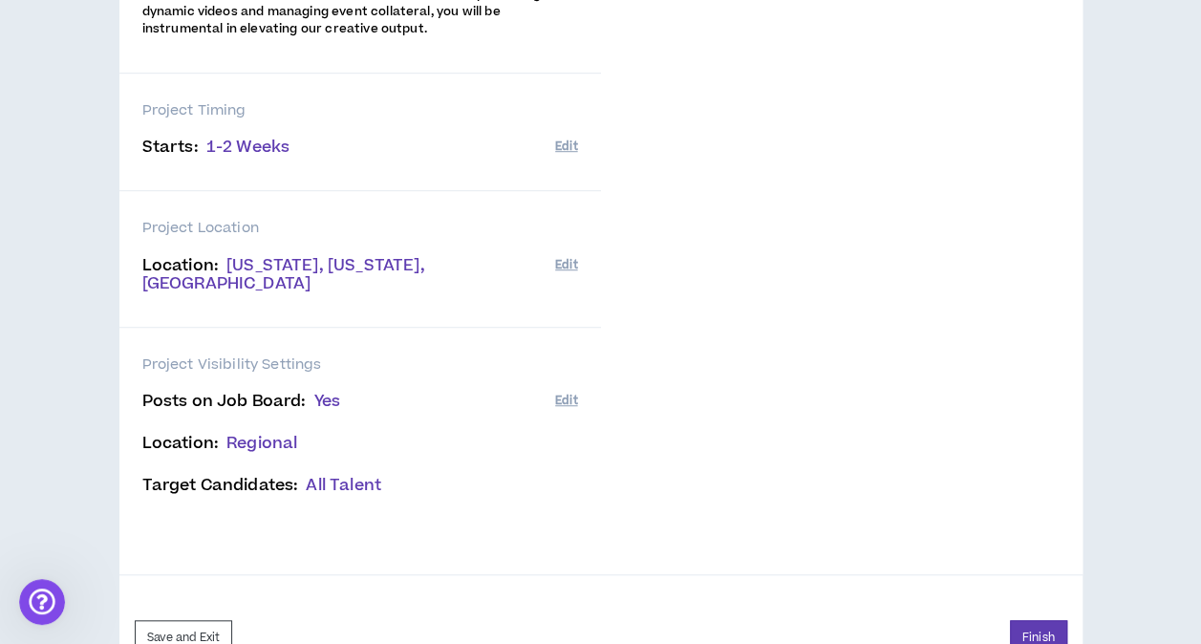
scroll to position [581, 0]
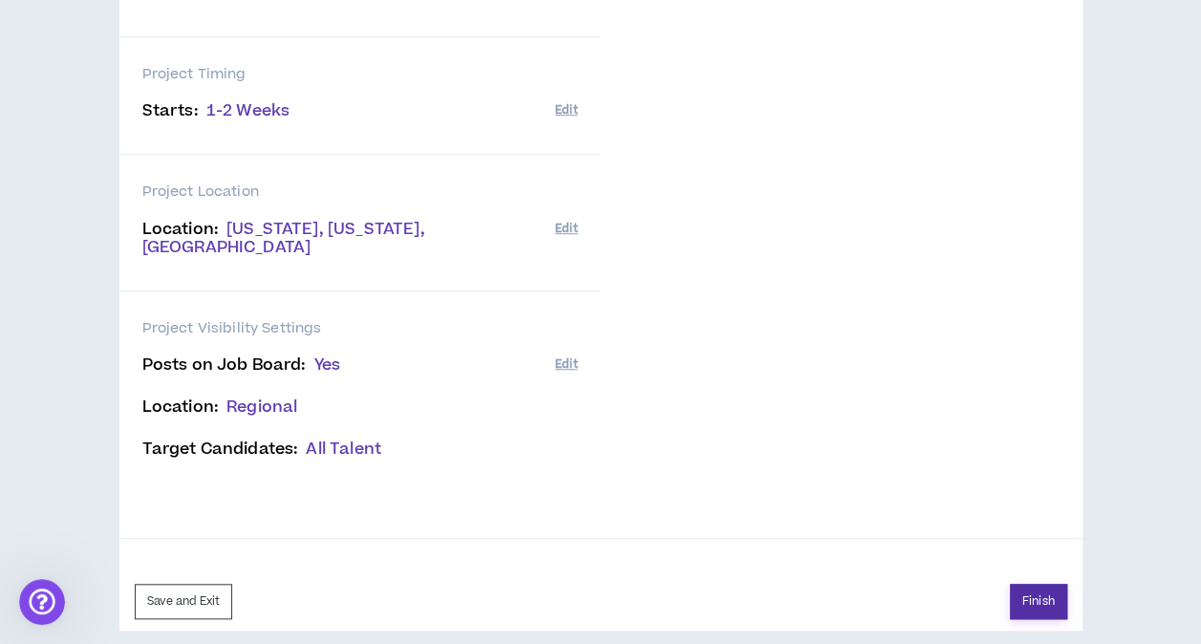
click at [1037, 584] on button "Finish" at bounding box center [1038, 601] width 57 height 35
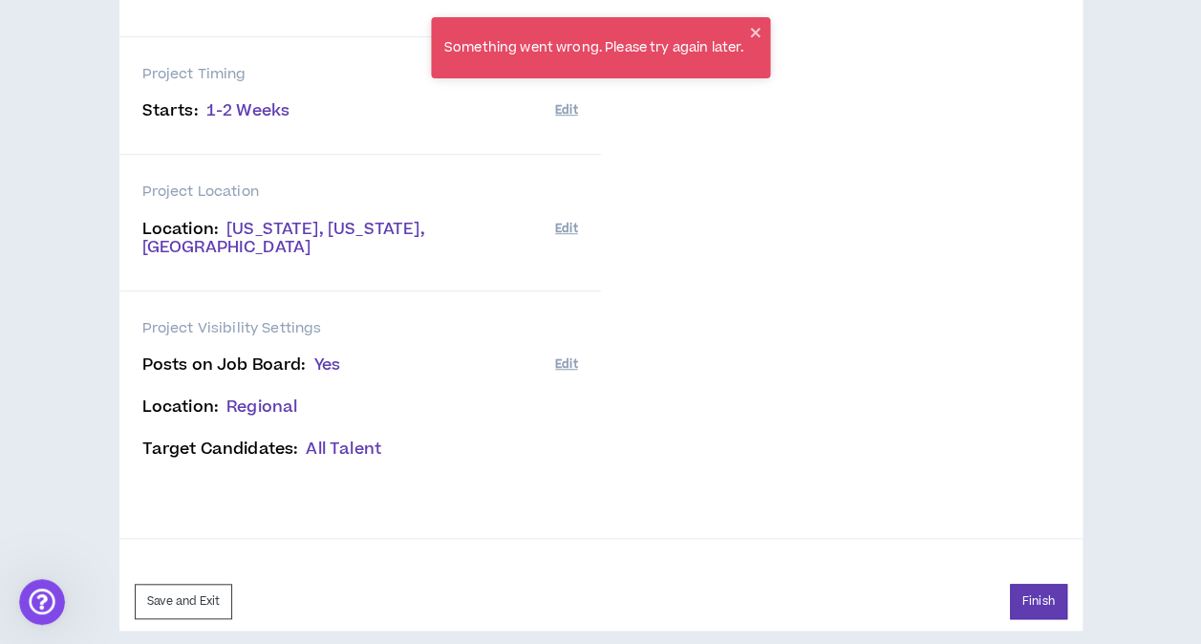
click at [702, 449] on div "ROLES PRESENTATION/GRAPHIC DESIGNER [DATE] to [DATE] Graphic Designer Presentat…" at bounding box center [841, 60] width 481 height 956
click at [1035, 584] on button "Finish" at bounding box center [1038, 601] width 57 height 35
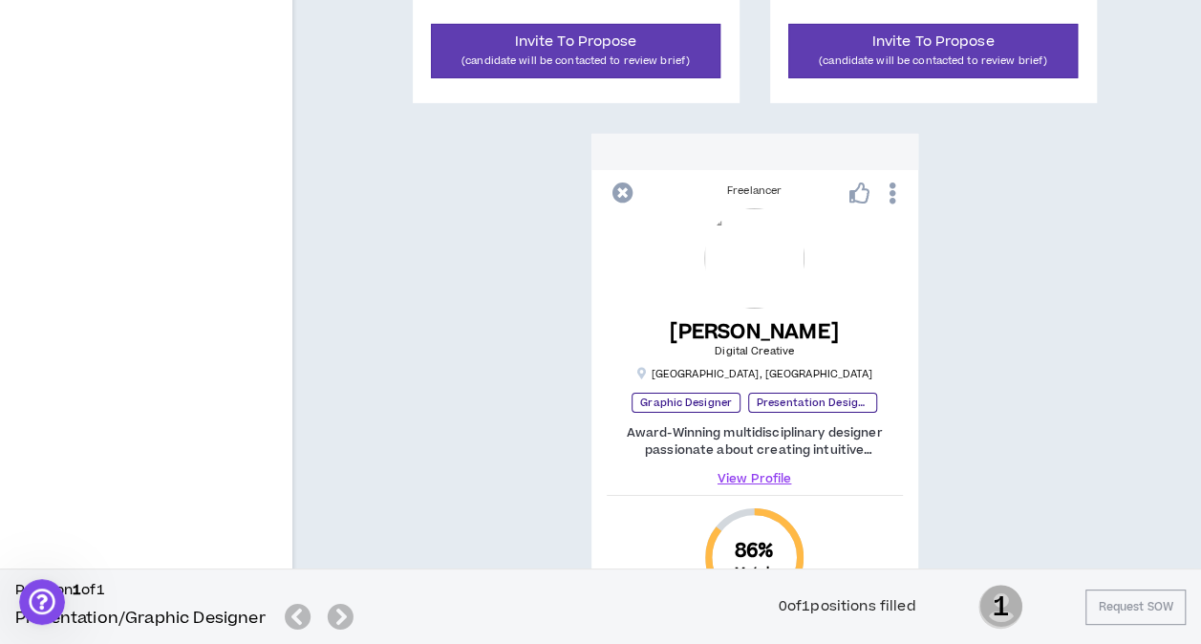
scroll to position [3208, 0]
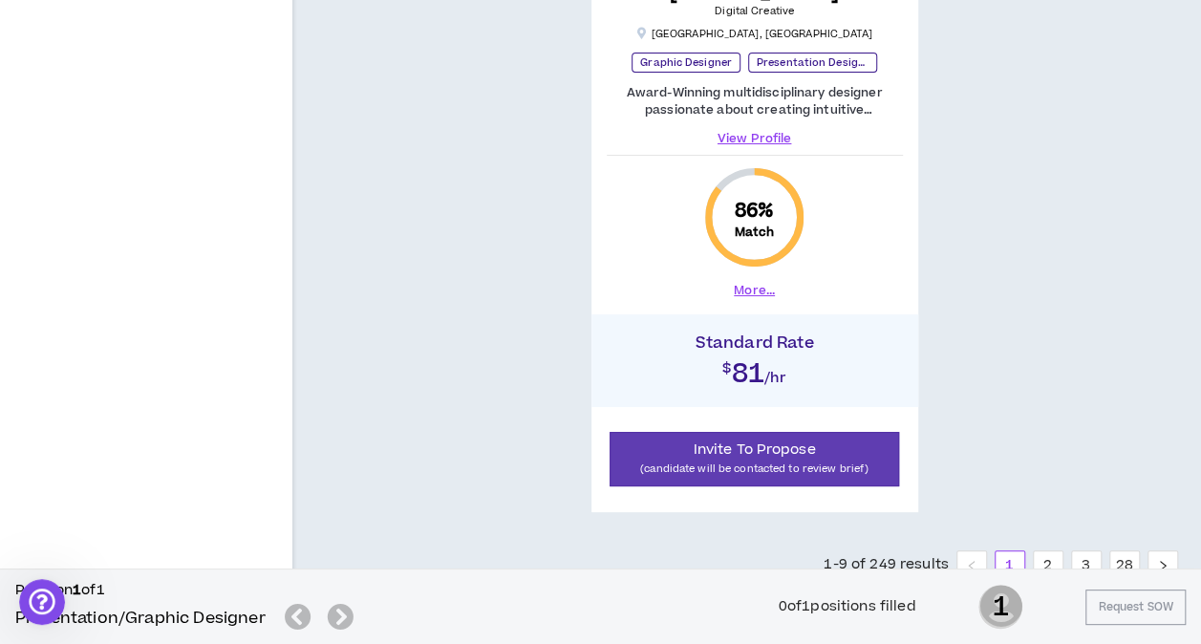
scroll to position [3626, 0]
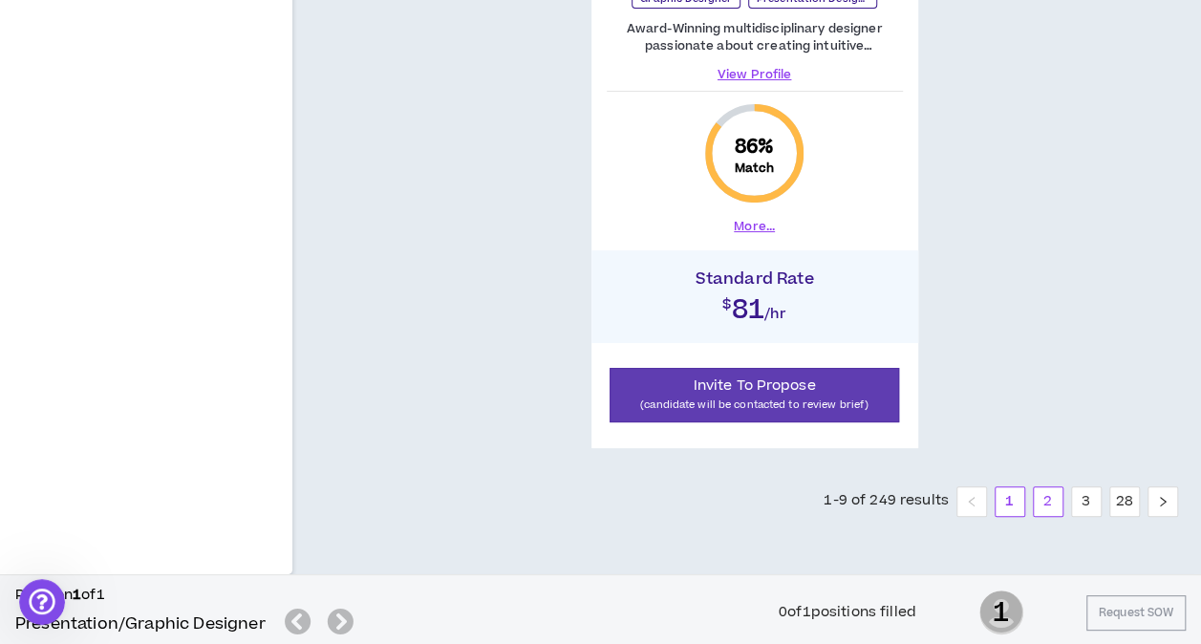
click at [1049, 497] on link "2" at bounding box center [1048, 501] width 29 height 29
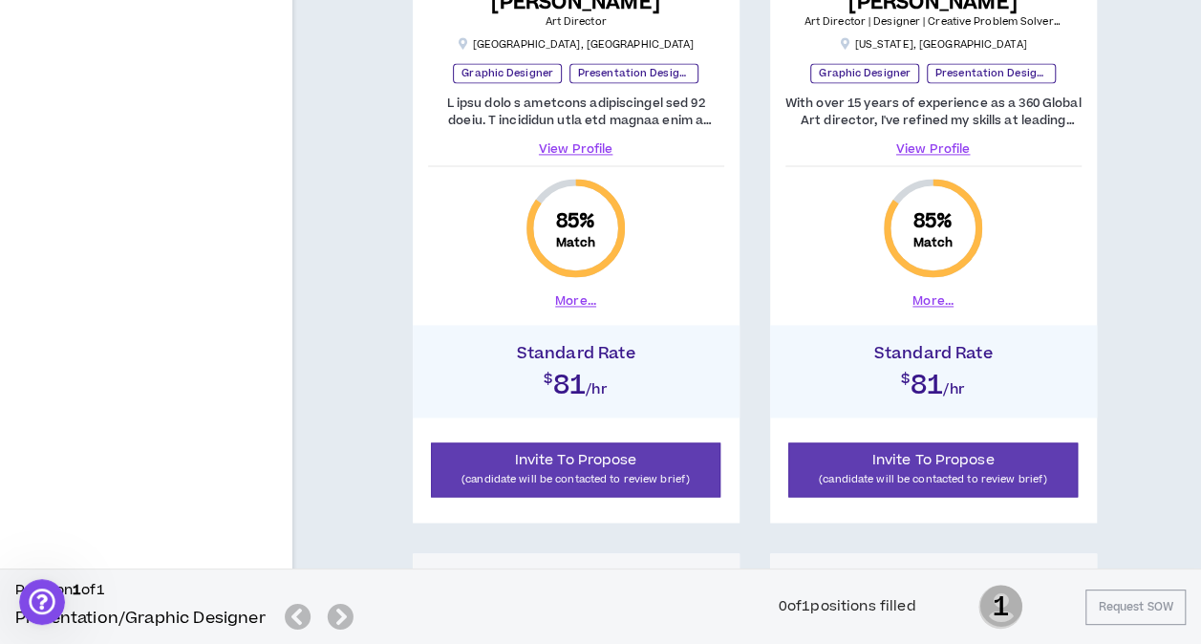
scroll to position [1338, 0]
